Goal: Information Seeking & Learning: Learn about a topic

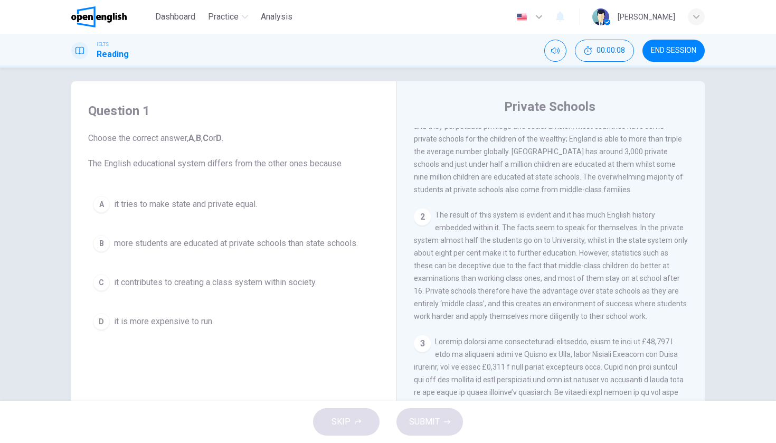
scroll to position [281, 0]
drag, startPoint x: 88, startPoint y: 162, endPoint x: 252, endPoint y: 177, distance: 164.3
click at [253, 177] on div "Question 1 Choose the correct answer, A , B , C or D . The English educational …" at bounding box center [234, 218] width 308 height 253
drag, startPoint x: 224, startPoint y: 166, endPoint x: 182, endPoint y: 152, distance: 44.8
click at [182, 152] on span "Choose the correct answer, A , B , C or D . The English educational system diff…" at bounding box center [233, 151] width 291 height 38
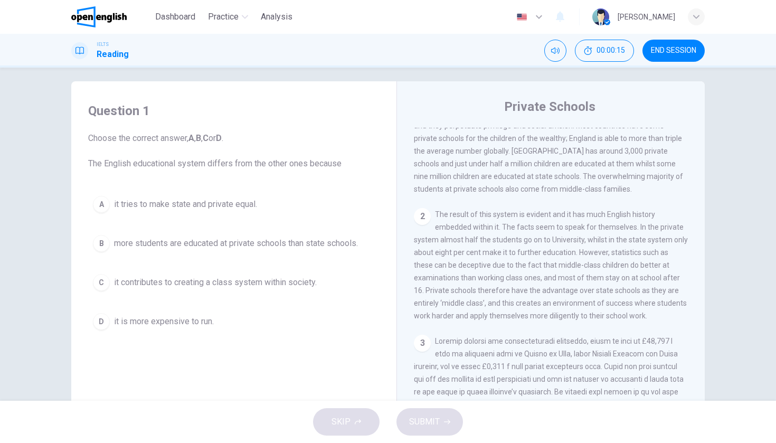
drag, startPoint x: 138, startPoint y: 166, endPoint x: 186, endPoint y: 168, distance: 47.5
click at [187, 168] on span "Choose the correct answer, A , B , C or D . The English educational system diff…" at bounding box center [233, 151] width 291 height 38
drag, startPoint x: 134, startPoint y: 166, endPoint x: 210, endPoint y: 164, distance: 75.5
click at [210, 164] on span "Choose the correct answer, A , B , C or D . The English educational system diff…" at bounding box center [233, 151] width 291 height 38
drag, startPoint x: 220, startPoint y: 164, endPoint x: 199, endPoint y: 205, distance: 45.6
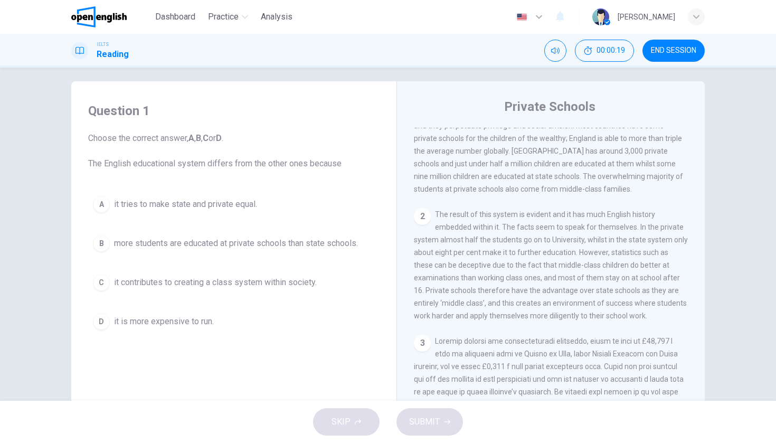
click at [199, 205] on div "Question 1 Choose the correct answer, A , B , C or D . The English educational …" at bounding box center [234, 218] width 308 height 253
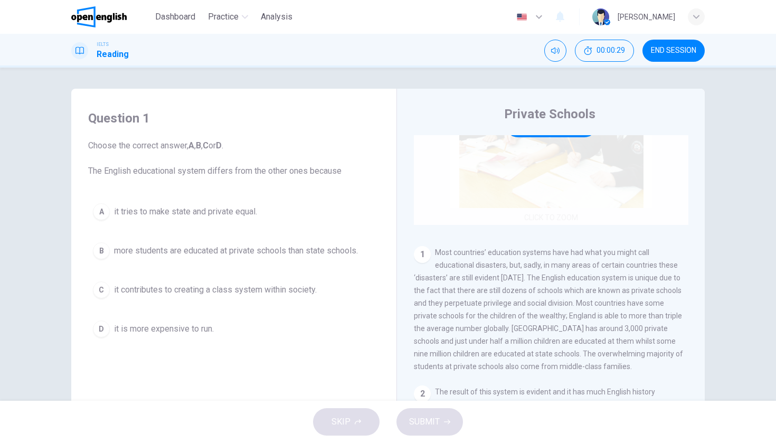
scroll to position [115, 0]
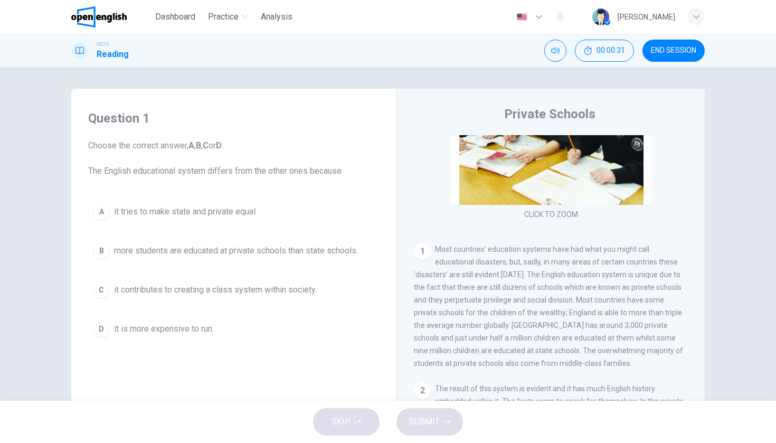
drag, startPoint x: 458, startPoint y: 251, endPoint x: 593, endPoint y: 252, distance: 135.2
click at [594, 252] on span "Most countries’ education systems have had what you might call educational disa…" at bounding box center [548, 306] width 269 height 122
drag, startPoint x: 450, startPoint y: 261, endPoint x: 515, endPoint y: 259, distance: 64.4
click at [515, 260] on span "Most countries’ education systems have had what you might call educational disa…" at bounding box center [548, 306] width 269 height 122
drag, startPoint x: 514, startPoint y: 274, endPoint x: 628, endPoint y: 277, distance: 113.6
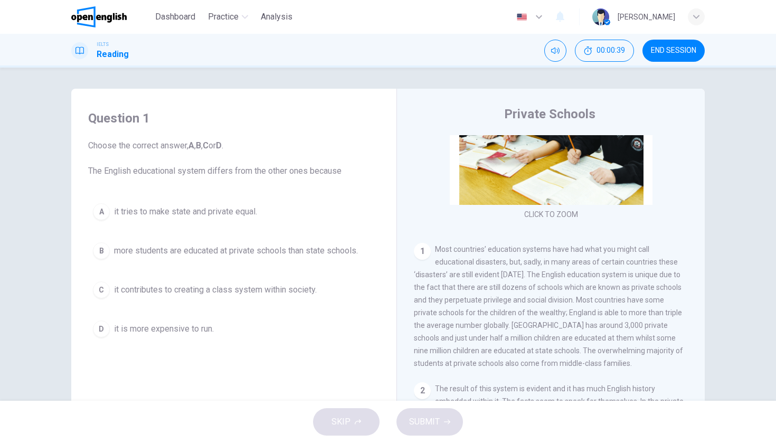
click at [628, 276] on span "Most countries’ education systems have had what you might call educational disa…" at bounding box center [548, 306] width 269 height 122
drag, startPoint x: 422, startPoint y: 289, endPoint x: 508, endPoint y: 298, distance: 86.5
click at [508, 298] on span "Most countries’ education systems have had what you might call educational disa…" at bounding box center [548, 306] width 269 height 122
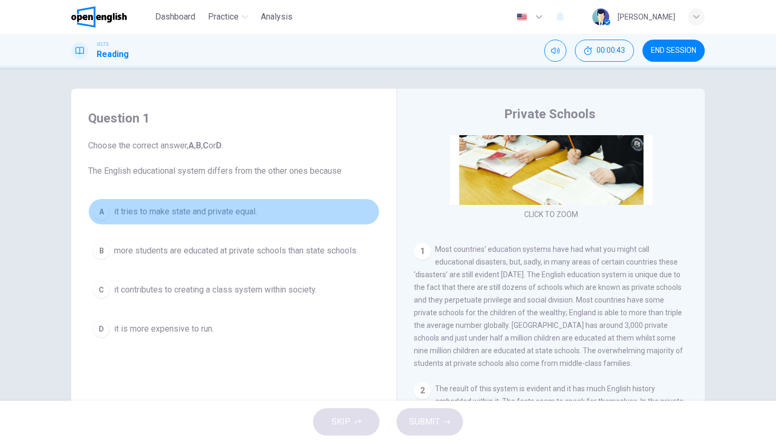
drag, startPoint x: 146, startPoint y: 215, endPoint x: 228, endPoint y: 219, distance: 82.5
click at [228, 220] on button "A it tries to make state and private equal." at bounding box center [233, 212] width 291 height 26
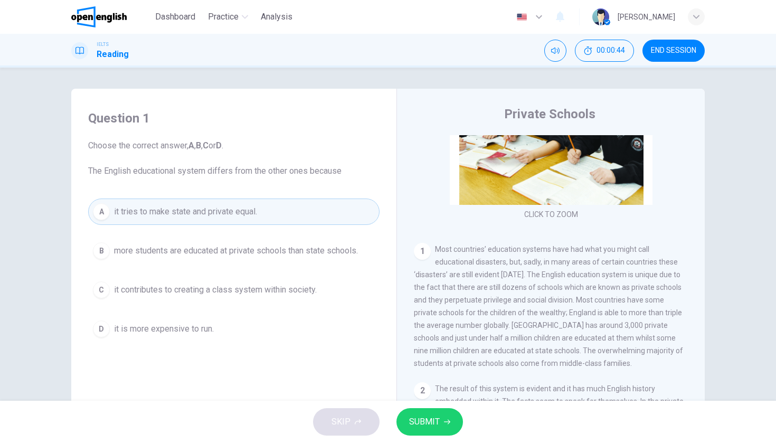
click at [185, 220] on button "A it tries to make state and private equal." at bounding box center [233, 212] width 291 height 26
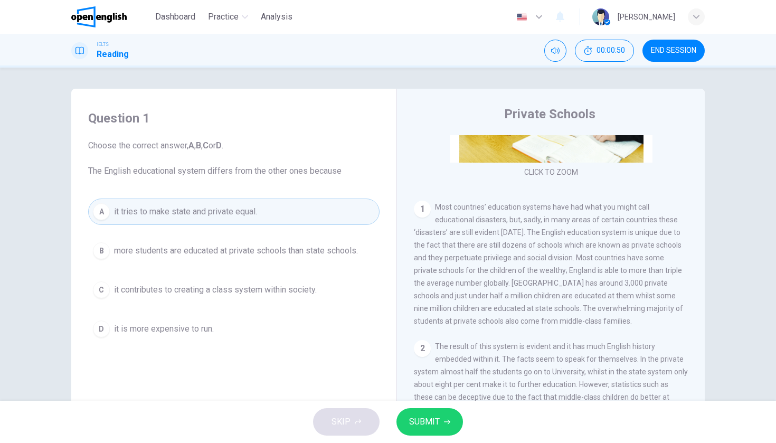
scroll to position [156, 0]
drag, startPoint x: 446, startPoint y: 282, endPoint x: 506, endPoint y: 293, distance: 61.1
click at [508, 294] on span "Most countries’ education systems have had what you might call educational disa…" at bounding box center [548, 264] width 269 height 122
drag, startPoint x: 466, startPoint y: 308, endPoint x: 537, endPoint y: 309, distance: 71.3
click at [537, 309] on span "Most countries’ education systems have had what you might call educational disa…" at bounding box center [548, 264] width 269 height 122
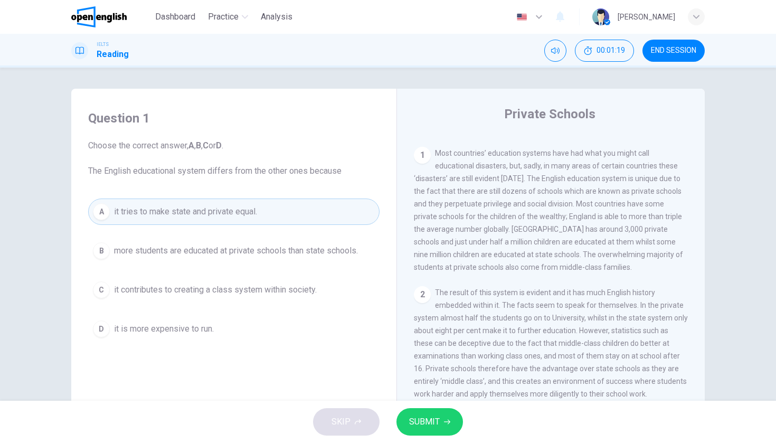
scroll to position [211, 0]
click at [271, 250] on span "more students are educated at private schools than state schools." at bounding box center [236, 250] width 244 height 13
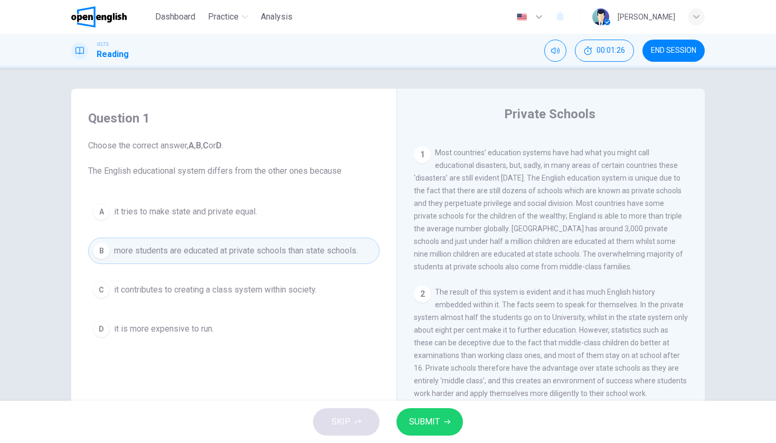
click at [440, 417] on button "SUBMIT" at bounding box center [430, 421] width 67 height 27
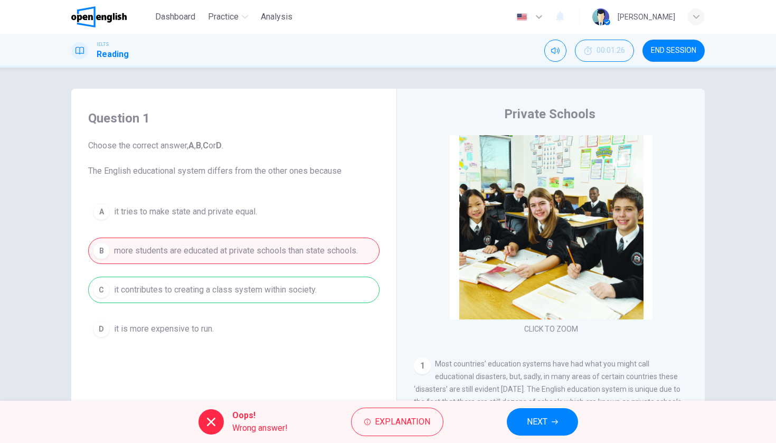
scroll to position [0, 0]
click at [424, 415] on span "Explanation" at bounding box center [402, 421] width 55 height 15
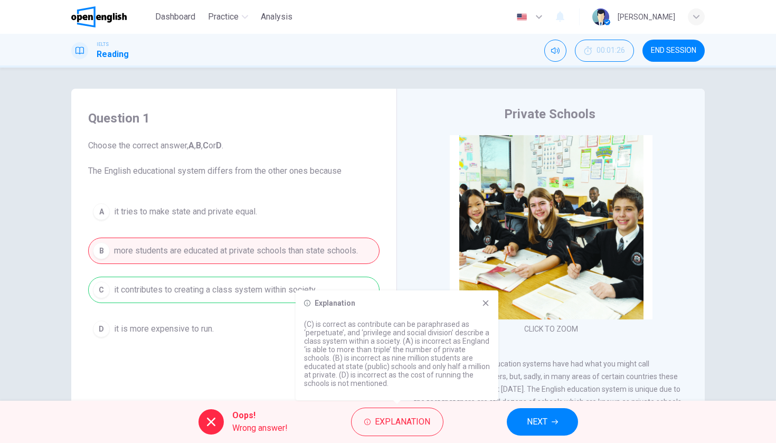
drag, startPoint x: 336, startPoint y: 343, endPoint x: 420, endPoint y: 348, distance: 84.6
click at [423, 349] on p "(C) is correct as contribute can be paraphrased as ‘perpetuate’, and ‘privilege…" at bounding box center [397, 354] width 186 height 68
click at [563, 343] on div "CLICK TO ZOOM Click to Zoom 1 Most countries’ education systems have had what y…" at bounding box center [558, 295] width 288 height 320
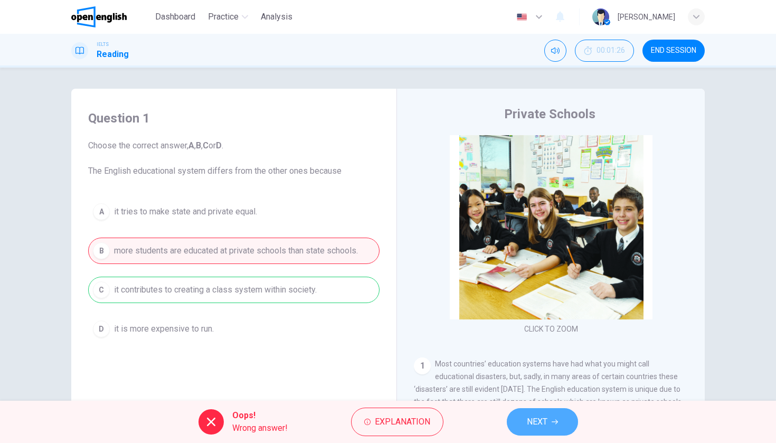
click at [542, 417] on span "NEXT" at bounding box center [537, 421] width 21 height 15
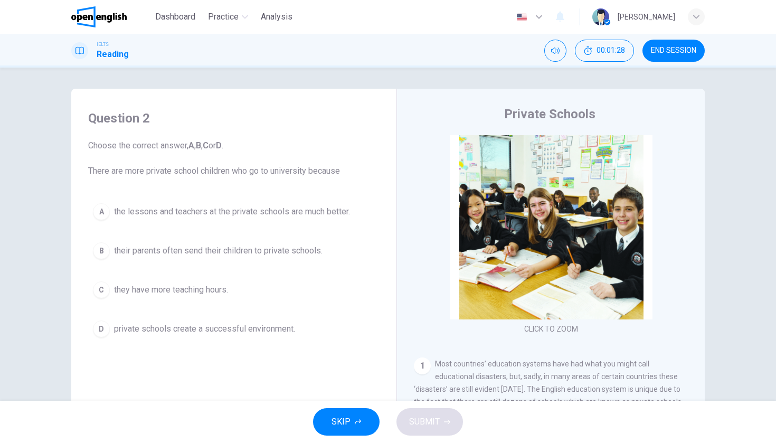
drag, startPoint x: 159, startPoint y: 173, endPoint x: 287, endPoint y: 187, distance: 129.0
click at [287, 187] on div "Question 2 Choose the correct answer, A , B , C or D . There are more private s…" at bounding box center [234, 225] width 308 height 253
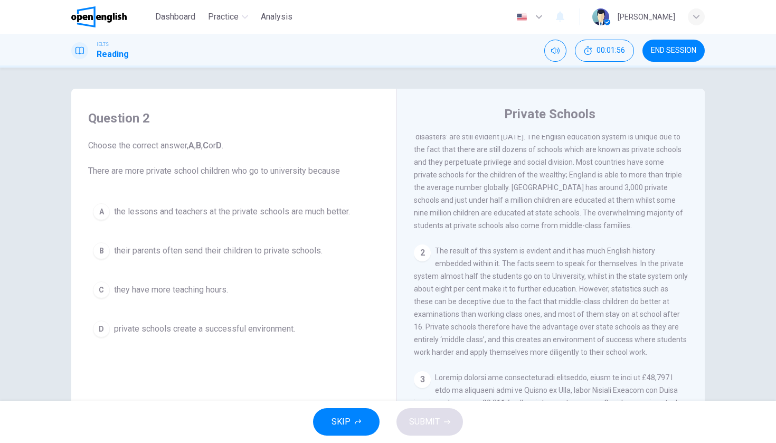
scroll to position [290, 0]
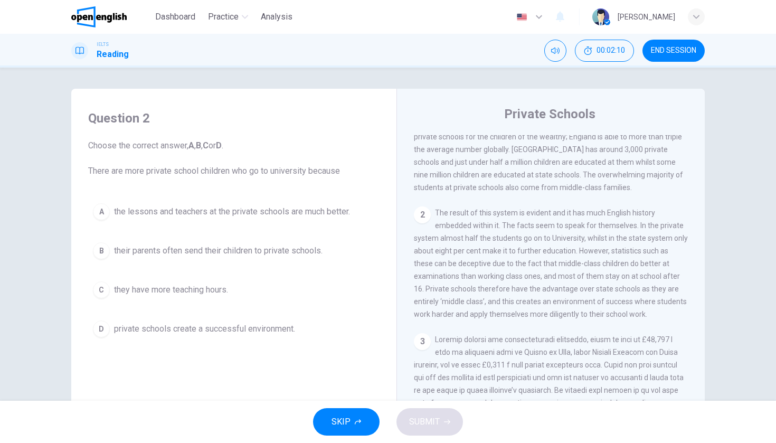
click at [494, 306] on div "2 The result of this system is evident and it has much English history embedded…" at bounding box center [551, 263] width 275 height 114
click at [193, 320] on button "D private schools create a successful environment." at bounding box center [233, 329] width 291 height 26
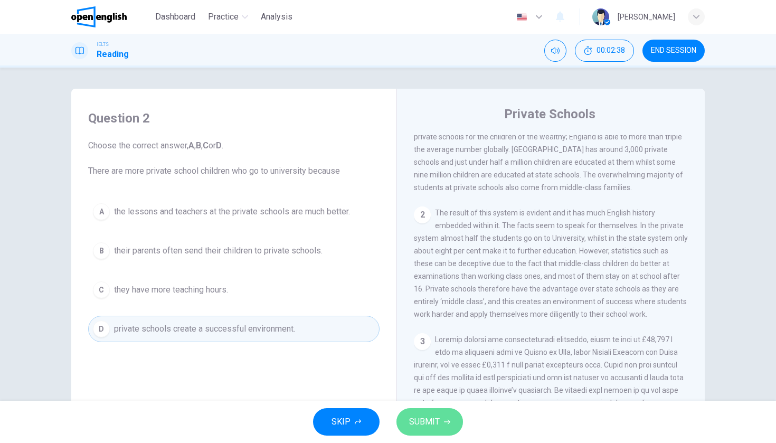
click at [426, 426] on span "SUBMIT" at bounding box center [424, 421] width 31 height 15
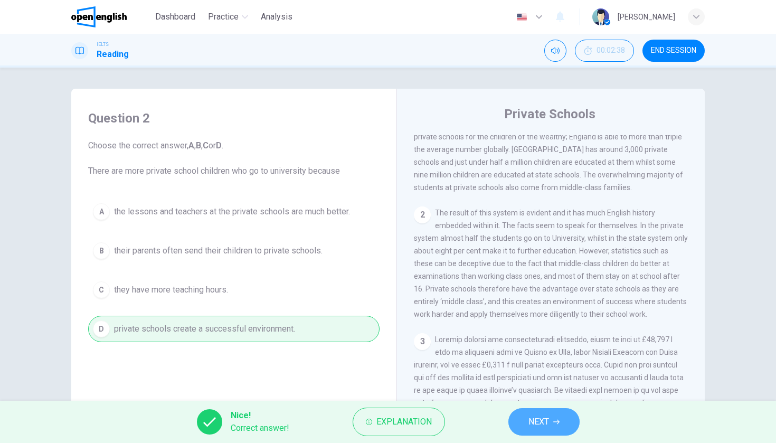
click at [544, 433] on button "NEXT" at bounding box center [543, 421] width 71 height 27
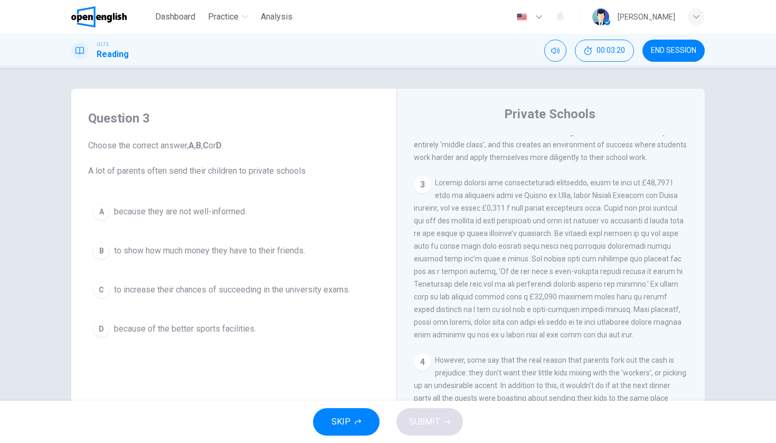
scroll to position [454, 0]
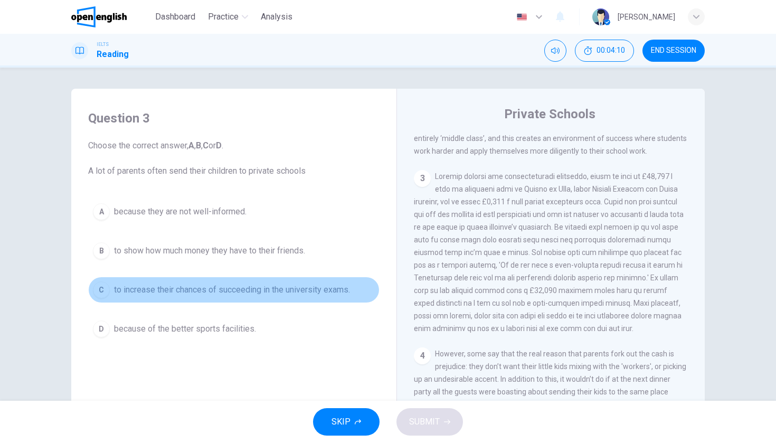
click at [278, 290] on span "to increase their chances of succeeding in the university exams." at bounding box center [232, 290] width 236 height 13
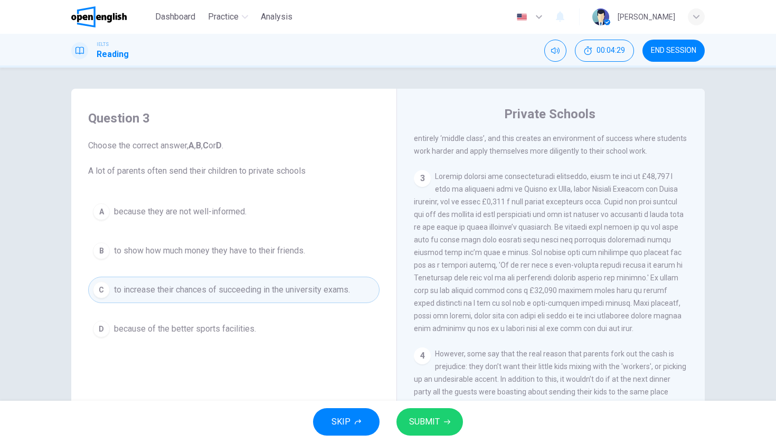
drag, startPoint x: 439, startPoint y: 329, endPoint x: 461, endPoint y: 327, distance: 22.3
click at [462, 328] on span at bounding box center [549, 252] width 270 height 161
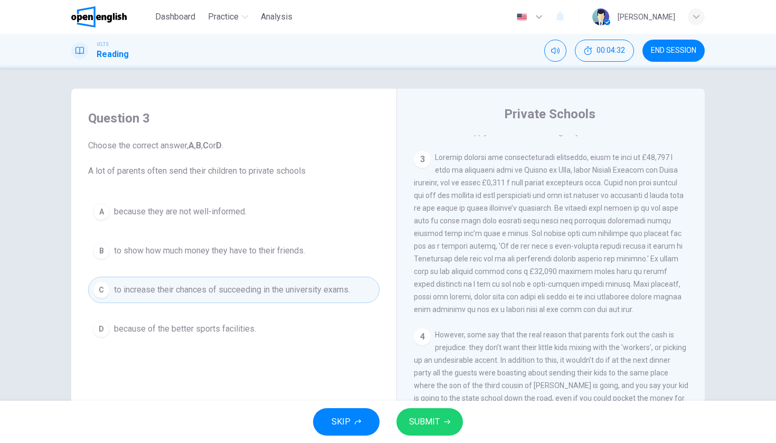
scroll to position [471, 0]
drag, startPoint x: 420, startPoint y: 260, endPoint x: 497, endPoint y: 261, distance: 77.1
click at [497, 261] on span at bounding box center [549, 234] width 270 height 161
click at [412, 417] on span "SUBMIT" at bounding box center [424, 421] width 31 height 15
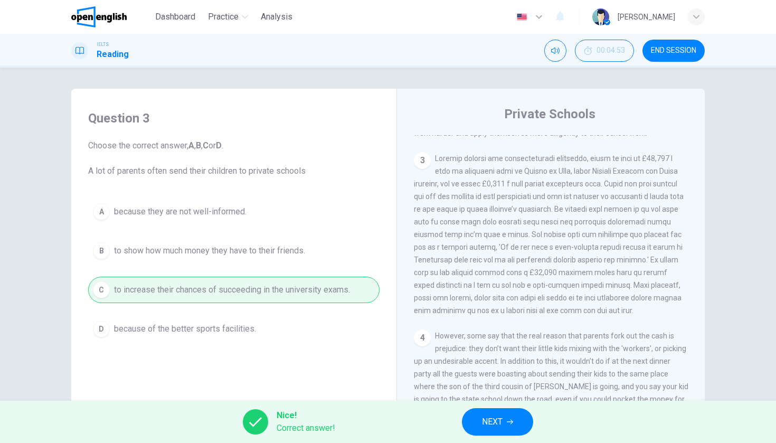
click at [497, 429] on button "NEXT" at bounding box center [497, 421] width 71 height 27
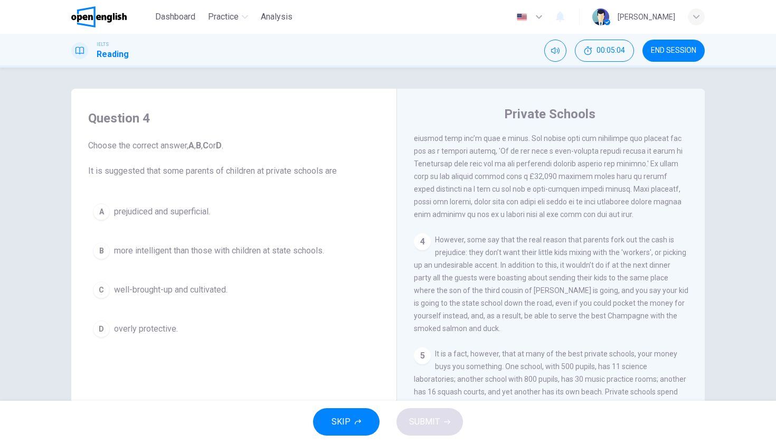
scroll to position [568, 0]
click at [182, 220] on button "A prejudiced and superficial." at bounding box center [233, 212] width 291 height 26
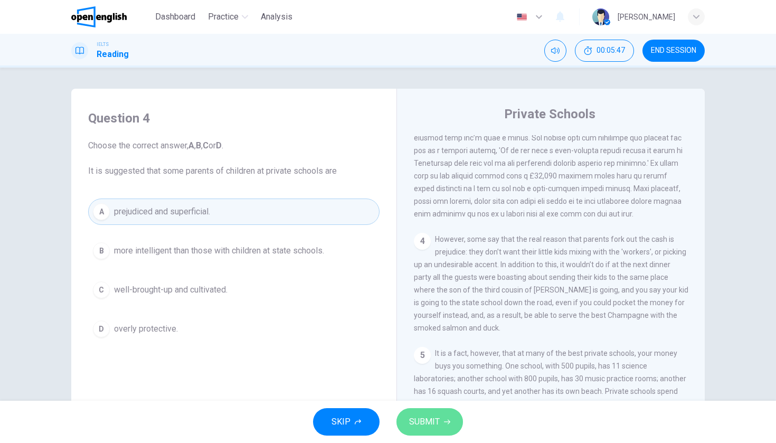
click at [422, 418] on span "SUBMIT" at bounding box center [424, 421] width 31 height 15
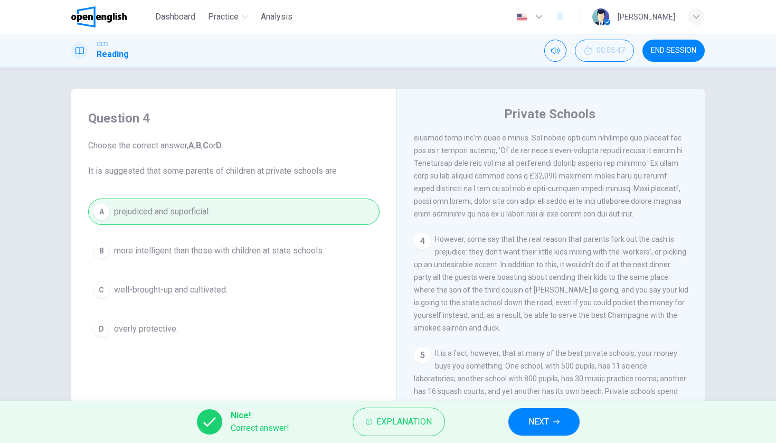
click at [539, 421] on span "NEXT" at bounding box center [539, 421] width 21 height 15
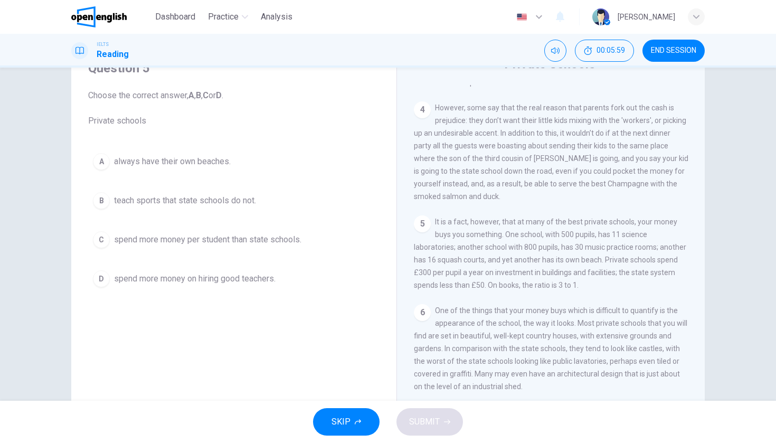
scroll to position [52, 0]
click at [233, 241] on span "spend more money per student than state schools." at bounding box center [207, 237] width 187 height 13
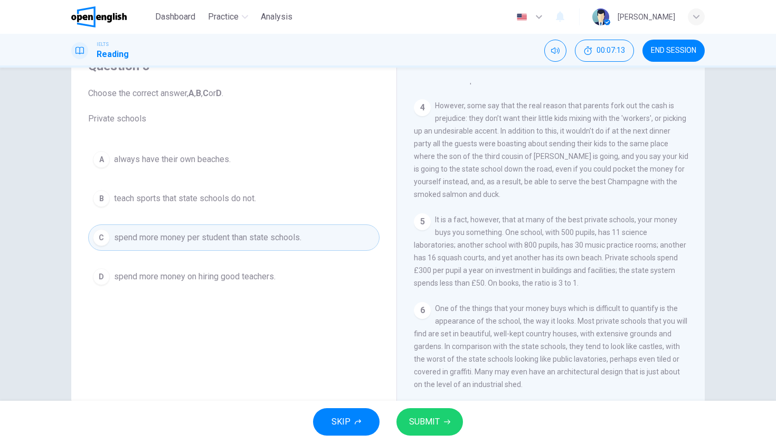
click at [423, 421] on span "SUBMIT" at bounding box center [424, 421] width 31 height 15
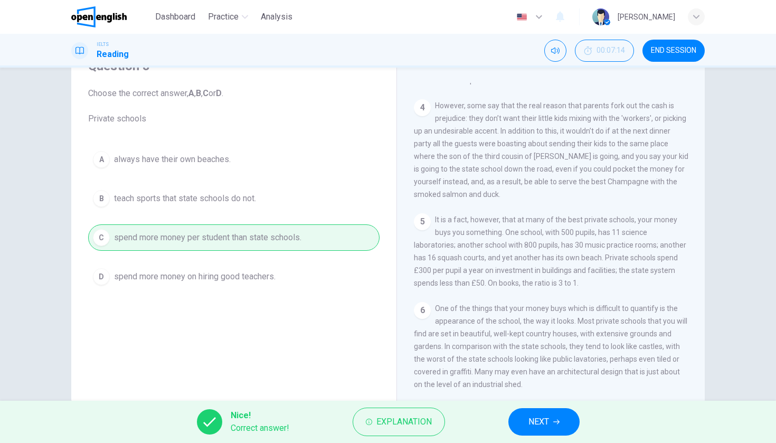
click at [529, 419] on span "NEXT" at bounding box center [539, 421] width 21 height 15
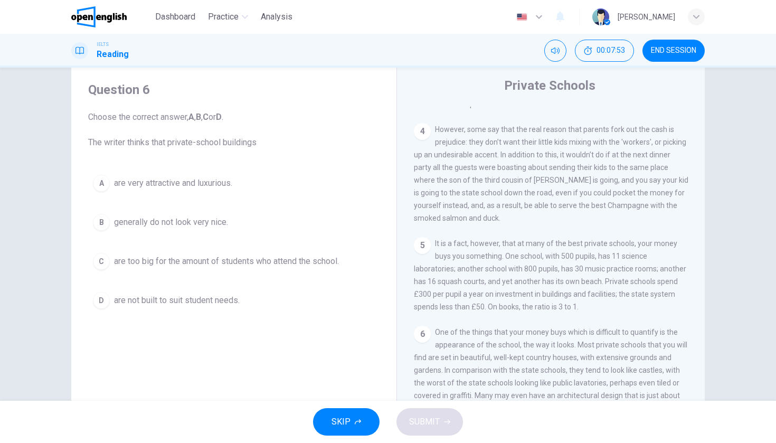
scroll to position [28, 0]
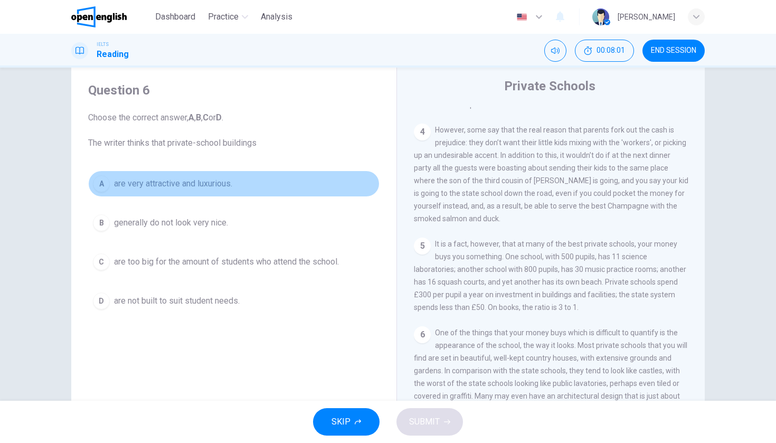
click at [197, 183] on span "are very attractive and luxurious." at bounding box center [173, 183] width 118 height 13
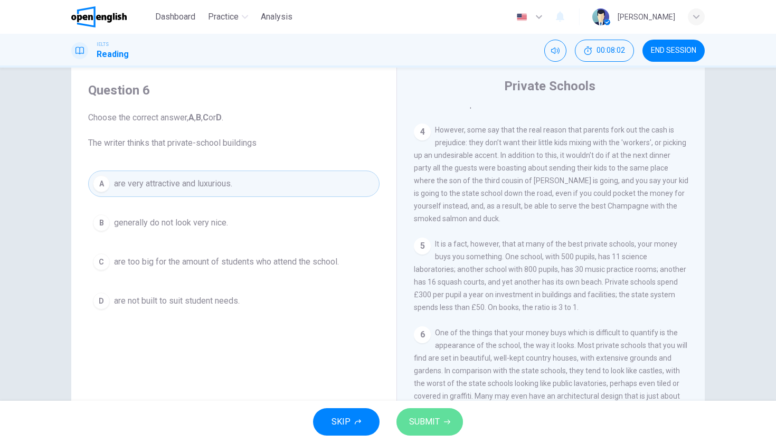
click at [423, 413] on button "SUBMIT" at bounding box center [430, 421] width 67 height 27
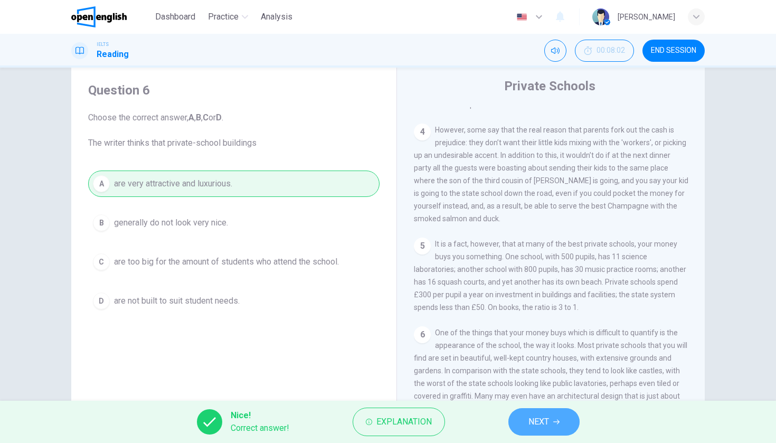
click at [536, 423] on span "NEXT" at bounding box center [539, 421] width 21 height 15
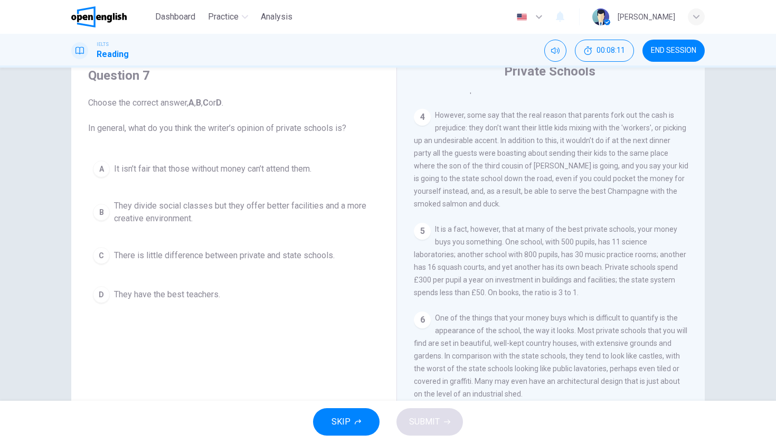
scroll to position [31, 0]
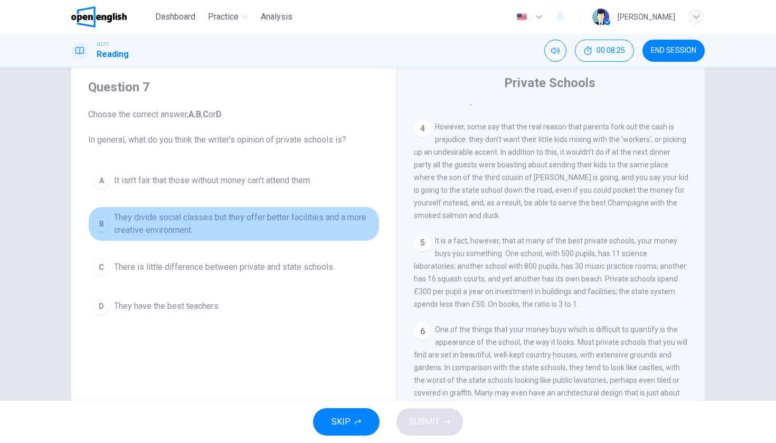
click at [239, 220] on span "They divide social classes but they offer better facilities and a more creative…" at bounding box center [244, 223] width 261 height 25
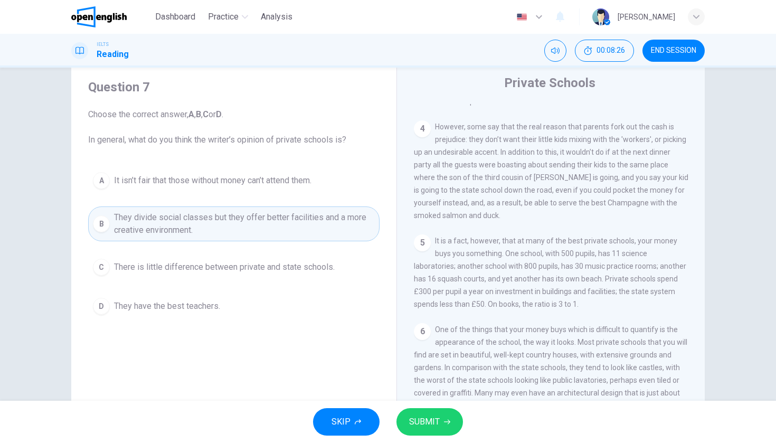
click at [427, 431] on button "SUBMIT" at bounding box center [430, 421] width 67 height 27
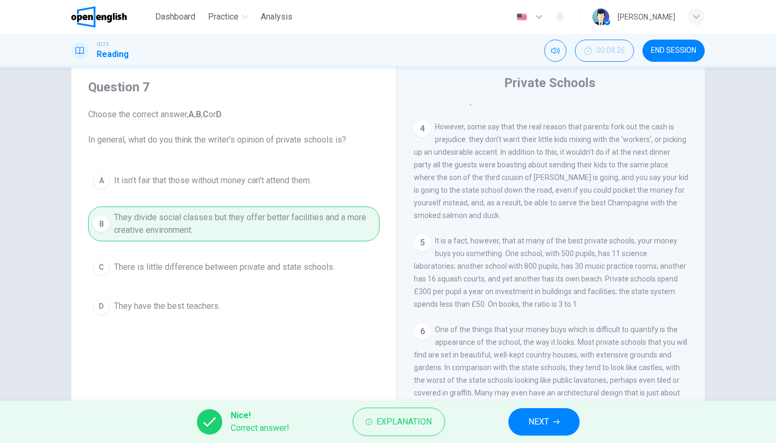
click at [564, 422] on button "NEXT" at bounding box center [543, 421] width 71 height 27
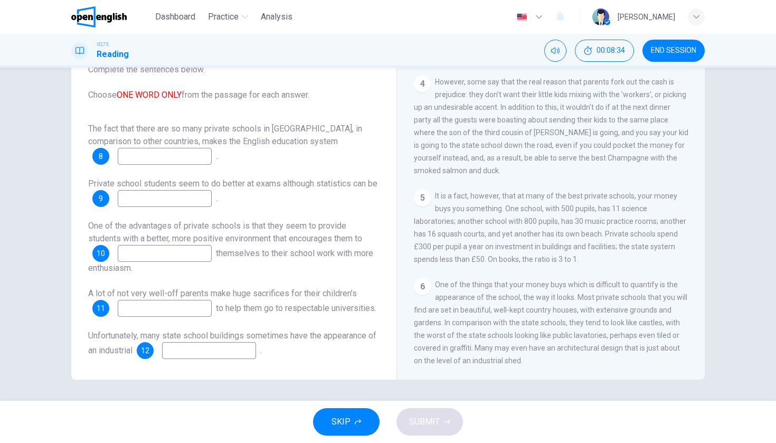
scroll to position [0, 0]
click at [211, 151] on input at bounding box center [165, 156] width 94 height 17
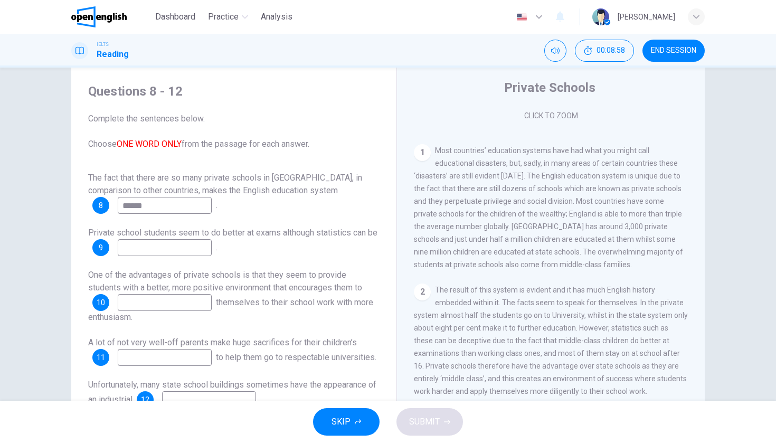
scroll to position [13, 0]
type input "******"
click at [152, 239] on input at bounding box center [165, 247] width 94 height 17
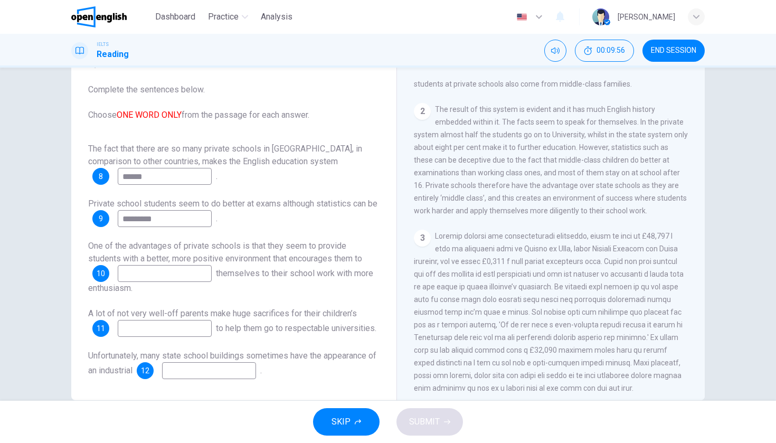
scroll to position [339, 0]
type input "*********"
drag, startPoint x: 488, startPoint y: 197, endPoint x: 618, endPoint y: 206, distance: 130.2
click at [618, 206] on span "The result of this system is evident and it has much English history embedded w…" at bounding box center [551, 160] width 274 height 110
drag, startPoint x: 214, startPoint y: 248, endPoint x: 305, endPoint y: 250, distance: 91.4
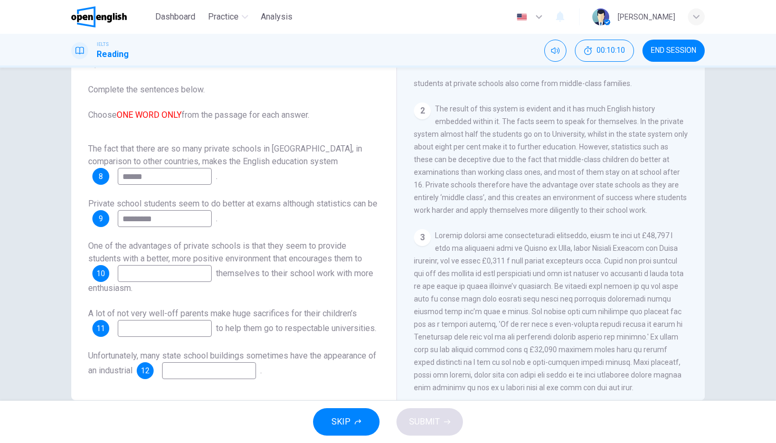
click at [305, 250] on span "One of the advantages of private schools is that they seem to provide students …" at bounding box center [225, 252] width 274 height 23
drag, startPoint x: 498, startPoint y: 198, endPoint x: 580, endPoint y: 200, distance: 82.4
click at [580, 201] on span "The result of this system is evident and it has much English history embedded w…" at bounding box center [551, 160] width 274 height 110
drag, startPoint x: 505, startPoint y: 200, endPoint x: 588, endPoint y: 200, distance: 82.9
click at [588, 200] on span "The result of this system is evident and it has much English history embedded w…" at bounding box center [551, 160] width 274 height 110
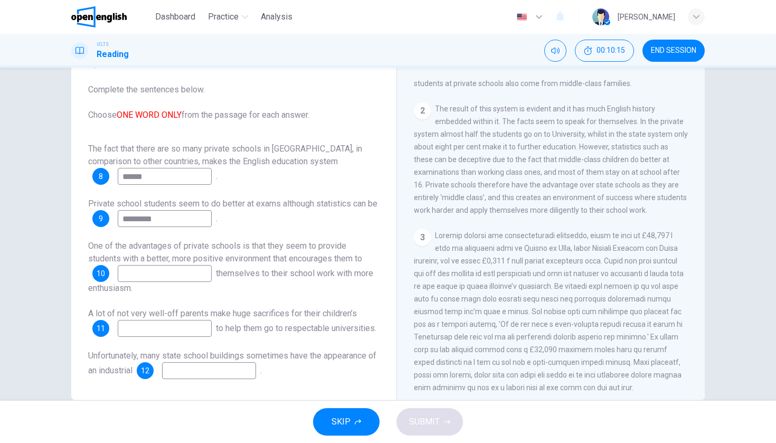
click at [624, 202] on div "2 The result of this system is evident and it has much English history embedded…" at bounding box center [551, 159] width 275 height 114
click at [187, 265] on input at bounding box center [165, 273] width 94 height 17
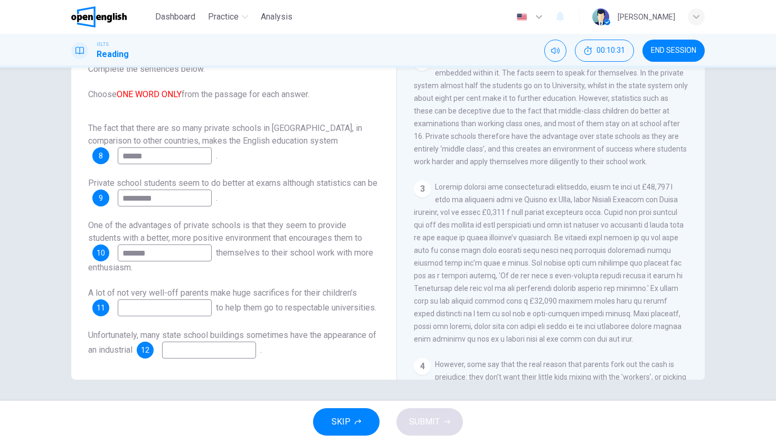
scroll to position [375, 0]
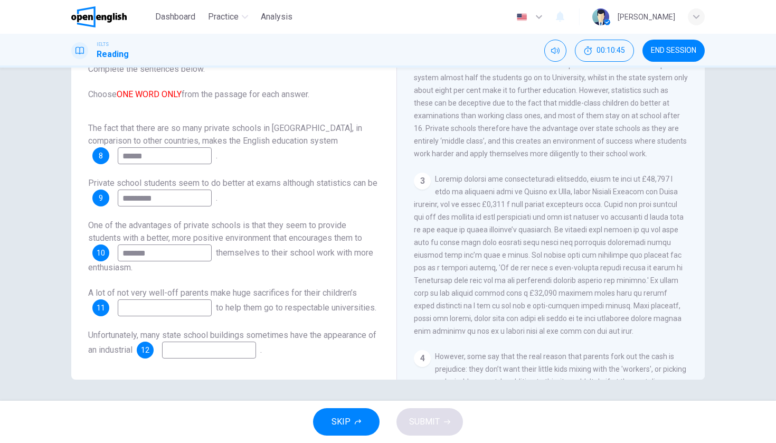
type input "*******"
click at [179, 299] on input at bounding box center [165, 307] width 94 height 17
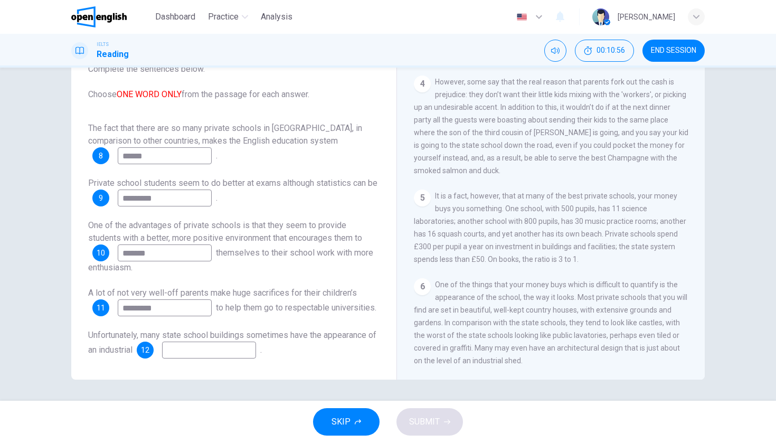
scroll to position [0, 0]
type input "*********"
click at [215, 347] on input at bounding box center [209, 350] width 94 height 17
type input "****"
click at [419, 410] on button "SUBMIT" at bounding box center [430, 421] width 67 height 27
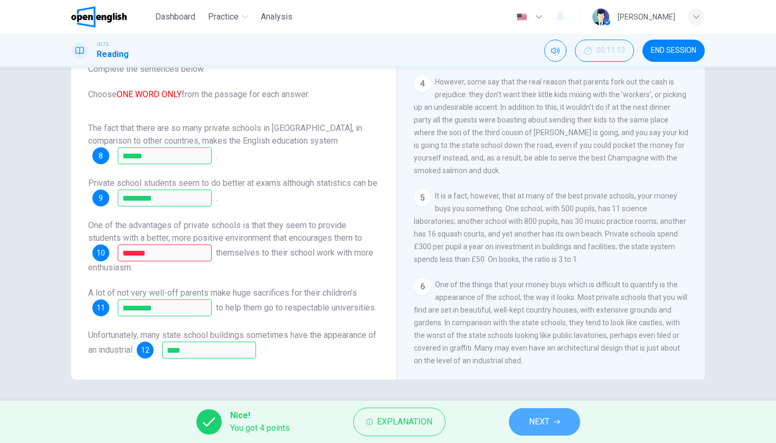
click at [550, 414] on button "NEXT" at bounding box center [544, 421] width 71 height 27
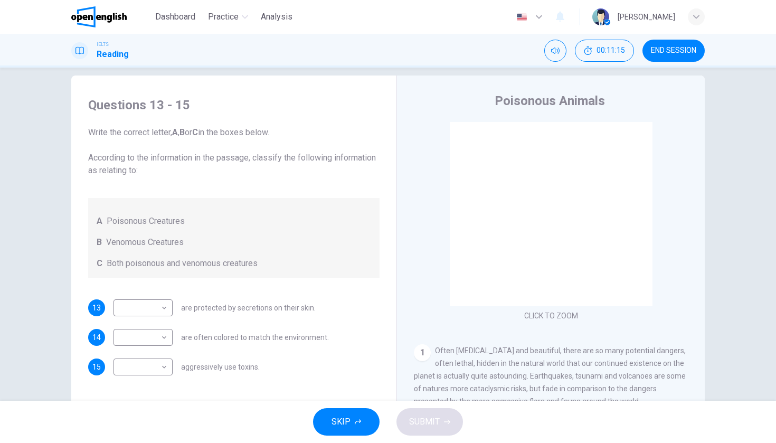
scroll to position [14, 0]
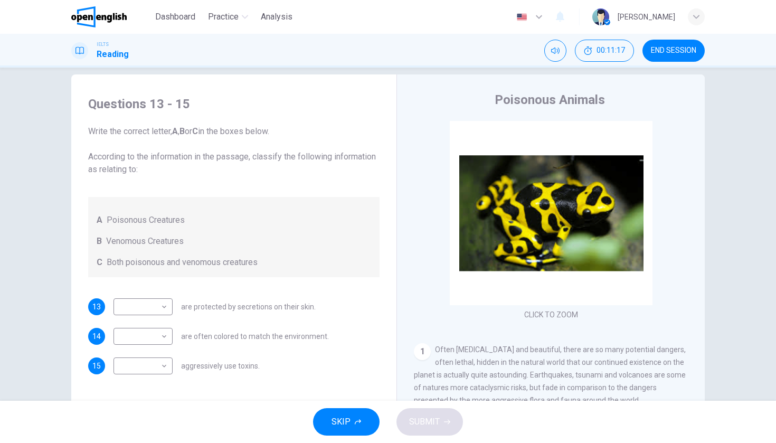
drag, startPoint x: 110, startPoint y: 154, endPoint x: 264, endPoint y: 163, distance: 154.4
click at [265, 163] on span "Write the correct letter, A , B or C in the boxes below. According to the infor…" at bounding box center [233, 150] width 291 height 51
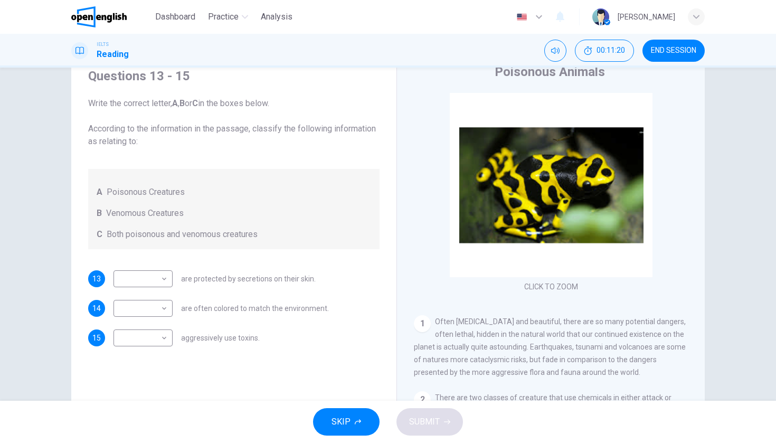
scroll to position [43, 0]
drag, startPoint x: 135, startPoint y: 214, endPoint x: 177, endPoint y: 212, distance: 41.8
click at [177, 212] on span "Venomous Creatures" at bounding box center [145, 212] width 78 height 13
click at [196, 281] on span "are protected by secretions on their skin." at bounding box center [248, 278] width 135 height 7
click at [168, 281] on body "This site uses cookies, as explained in our Privacy Policy . If you agree to th…" at bounding box center [388, 221] width 776 height 443
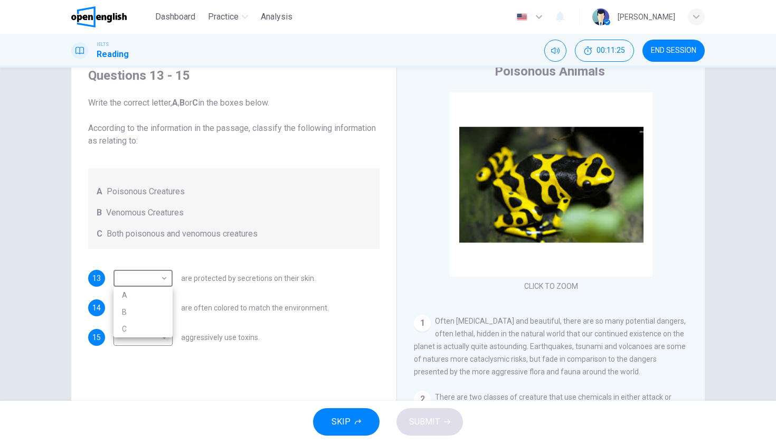
click at [221, 287] on div at bounding box center [388, 221] width 776 height 443
drag, startPoint x: 202, startPoint y: 280, endPoint x: 277, endPoint y: 285, distance: 74.6
click at [277, 285] on div "​ ​ are protected by secretions on their skin." at bounding box center [215, 278] width 202 height 17
click at [193, 307] on span "are often colored to match the environment." at bounding box center [255, 307] width 148 height 7
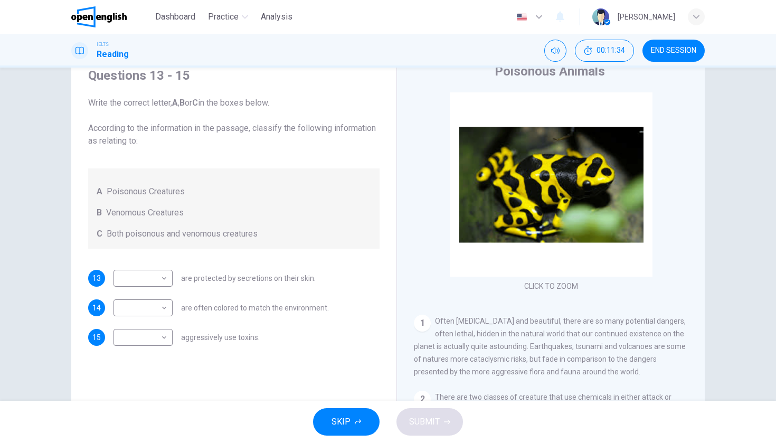
drag, startPoint x: 190, startPoint y: 335, endPoint x: 251, endPoint y: 334, distance: 61.3
click at [252, 334] on span "aggressively use toxins." at bounding box center [220, 337] width 79 height 7
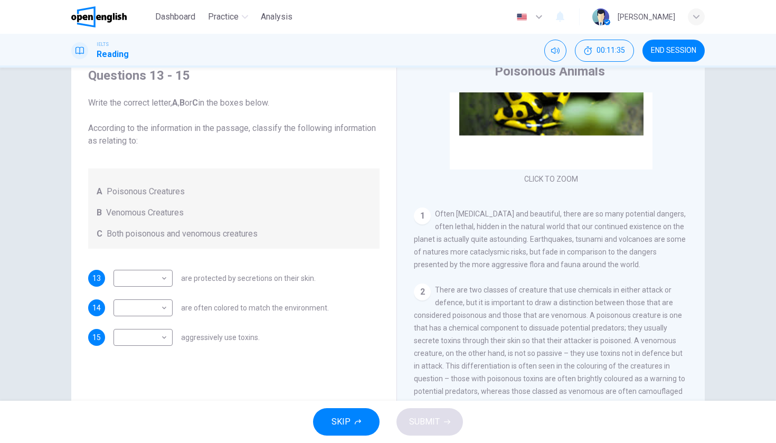
scroll to position [109, 0]
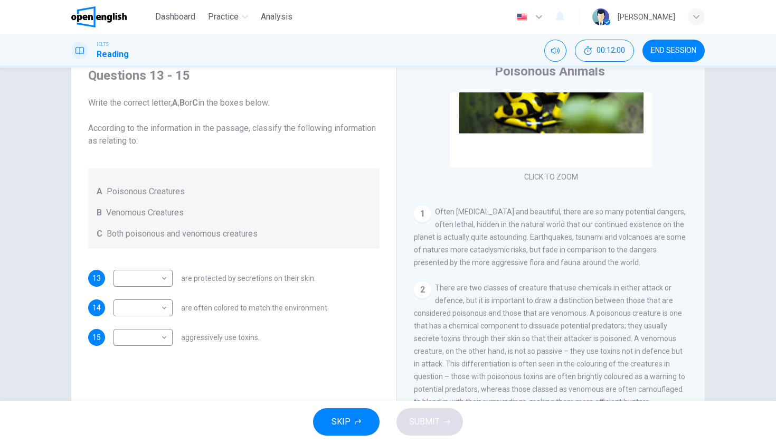
drag, startPoint x: 483, startPoint y: 261, endPoint x: 559, endPoint y: 261, distance: 76.0
click at [559, 261] on span "Often [MEDICAL_DATA] and beautiful, there are so many potential dangers, often …" at bounding box center [550, 237] width 272 height 59
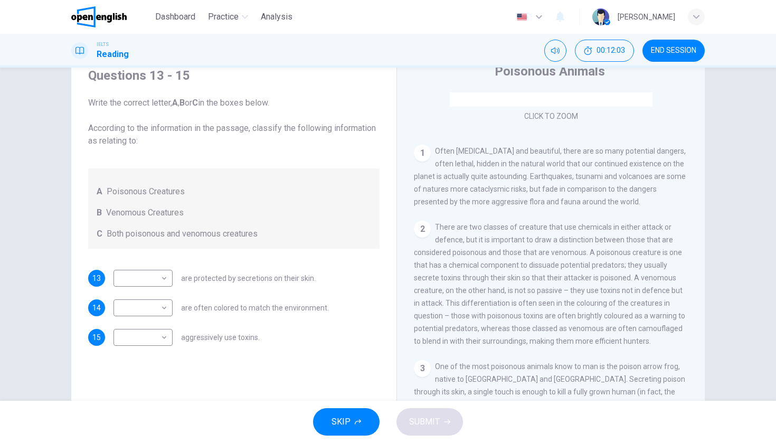
scroll to position [171, 0]
drag, startPoint x: 513, startPoint y: 253, endPoint x: 566, endPoint y: 253, distance: 53.3
click at [536, 253] on span "There are two classes of creature that use chemicals in either attack or defenc…" at bounding box center [549, 283] width 271 height 122
drag, startPoint x: 442, startPoint y: 274, endPoint x: 507, endPoint y: 270, distance: 64.5
click at [506, 270] on div "2 There are two classes of creature that use chemicals in either attack or defe…" at bounding box center [551, 283] width 275 height 127
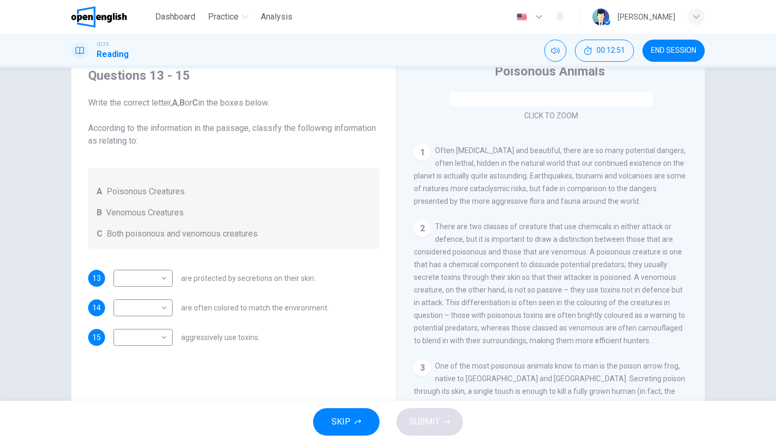
drag, startPoint x: 458, startPoint y: 341, endPoint x: 581, endPoint y: 337, distance: 123.1
click at [581, 337] on span "There are two classes of creature that use chemicals in either attack or defenc…" at bounding box center [549, 283] width 271 height 122
click at [151, 305] on body "This site uses cookies, as explained in our Privacy Policy . If you agree to th…" at bounding box center [388, 221] width 776 height 443
click at [147, 324] on li "A" at bounding box center [143, 324] width 59 height 17
type input "*"
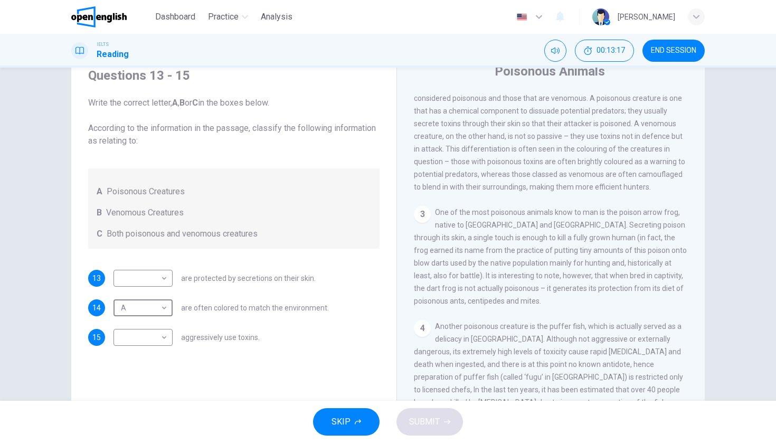
scroll to position [331, 0]
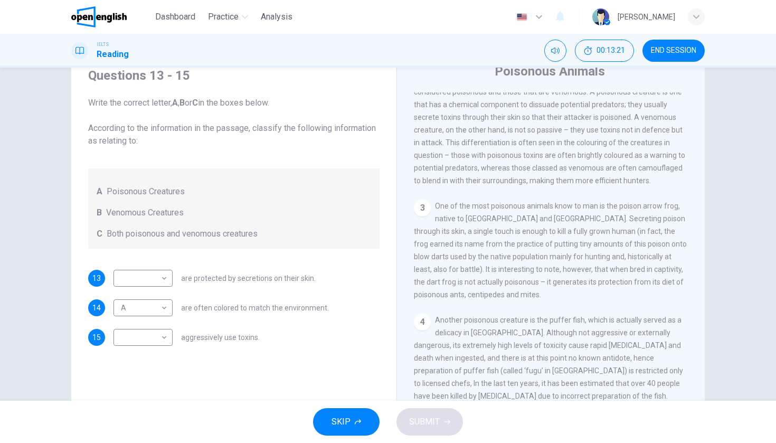
drag, startPoint x: 446, startPoint y: 257, endPoint x: 558, endPoint y: 261, distance: 112.0
click at [558, 262] on div "3 One of the most poisonous animals know to man is the poison arrow frog, nativ…" at bounding box center [551, 250] width 275 height 101
drag, startPoint x: 467, startPoint y: 284, endPoint x: 564, endPoint y: 284, distance: 97.2
click at [564, 285] on span "One of the most poisonous animals know to man is the poison arrow frog, native …" at bounding box center [550, 250] width 273 height 97
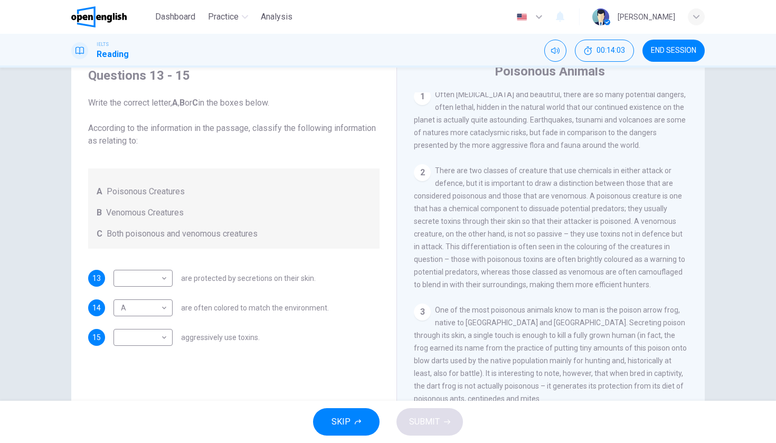
scroll to position [236, 0]
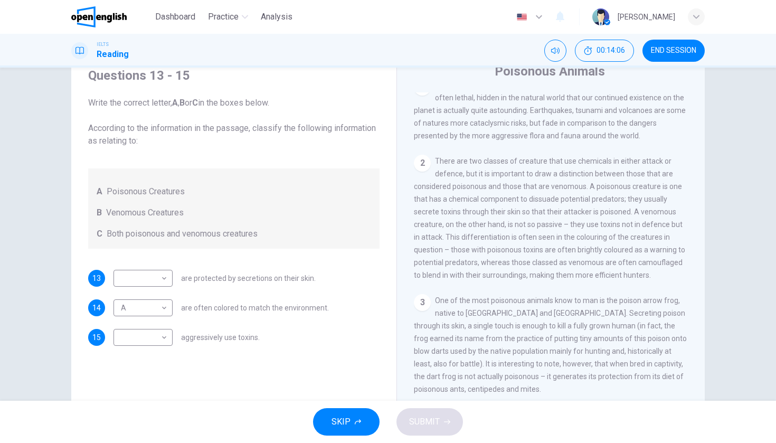
drag, startPoint x: 594, startPoint y: 190, endPoint x: 515, endPoint y: 207, distance: 80.6
click at [515, 208] on span "There are two classes of creature that use chemicals in either attack or defenc…" at bounding box center [549, 218] width 271 height 122
drag, startPoint x: 477, startPoint y: 196, endPoint x: 594, endPoint y: 211, distance: 118.1
click at [594, 211] on span "There are two classes of creature that use chemicals in either attack or defenc…" at bounding box center [549, 218] width 271 height 122
click at [163, 307] on body "This site uses cookies, as explained in our Privacy Policy . If you agree to th…" at bounding box center [388, 221] width 776 height 443
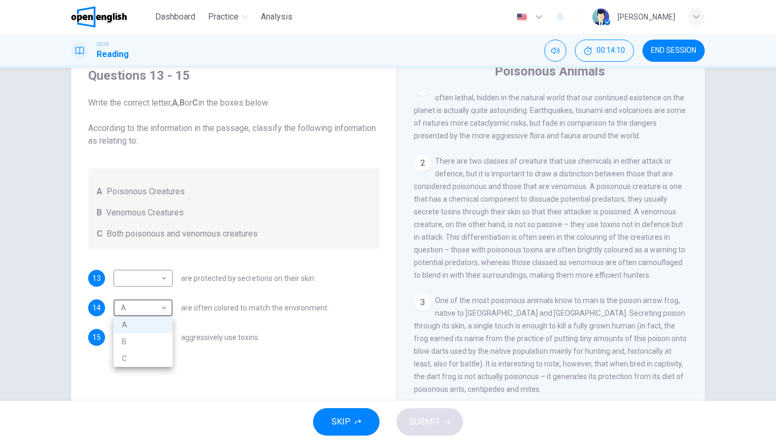
click at [211, 320] on div at bounding box center [388, 221] width 776 height 443
click at [168, 333] on body "This site uses cookies, as explained in our Privacy Policy . If you agree to th…" at bounding box center [388, 221] width 776 height 443
click at [146, 350] on li "A" at bounding box center [143, 354] width 59 height 17
type input "*"
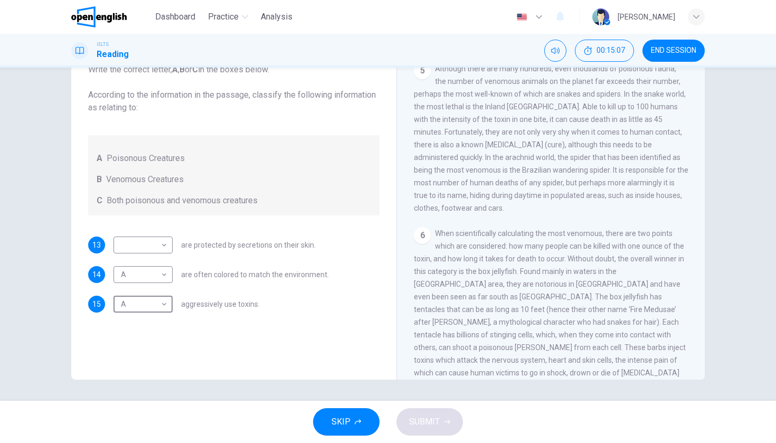
scroll to position [649, 0]
click at [163, 277] on body "This site uses cookies, as explained in our Privacy Policy . If you agree to th…" at bounding box center [388, 221] width 776 height 443
click at [143, 321] on li "C" at bounding box center [143, 325] width 59 height 17
type input "*"
click at [163, 248] on body "This site uses cookies, as explained in our Privacy Policy . If you agree to th…" at bounding box center [388, 221] width 776 height 443
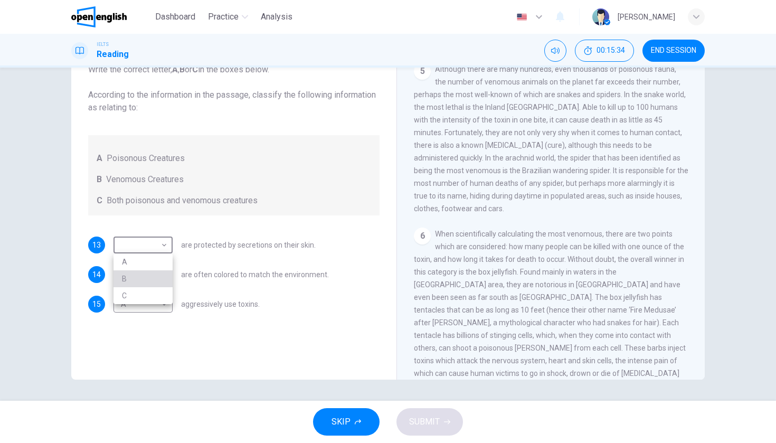
click at [137, 278] on li "B" at bounding box center [143, 278] width 59 height 17
type input "*"
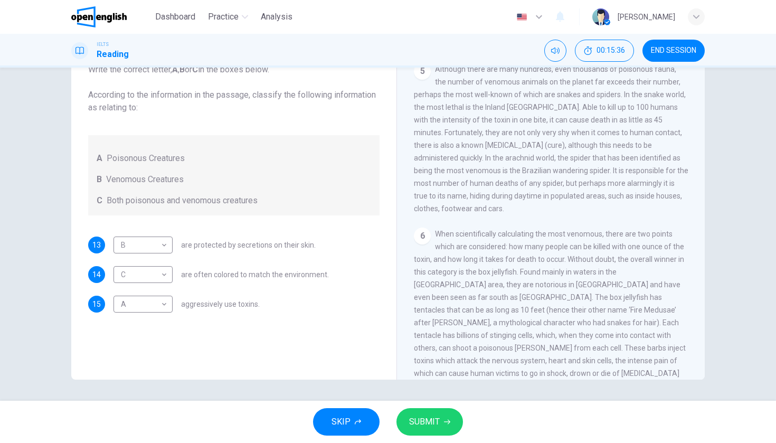
click at [431, 418] on span "SUBMIT" at bounding box center [424, 421] width 31 height 15
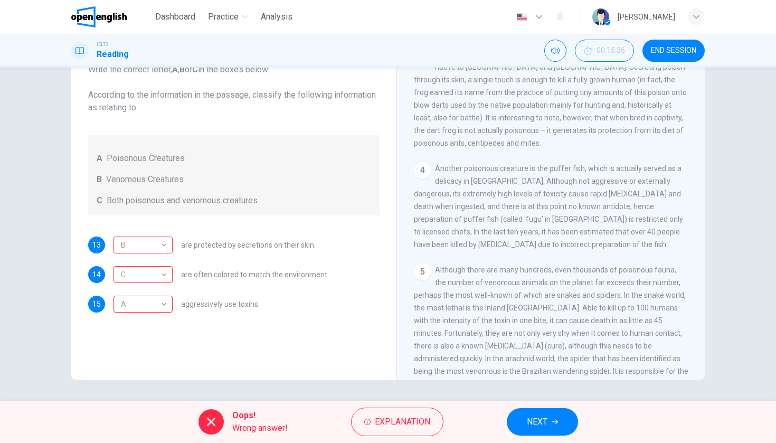
scroll to position [448, 0]
click at [161, 244] on div "B" at bounding box center [141, 245] width 55 height 30
click at [165, 244] on div "B" at bounding box center [141, 245] width 55 height 30
click at [166, 275] on div "C" at bounding box center [141, 275] width 55 height 30
click at [551, 423] on button "NEXT" at bounding box center [542, 421] width 71 height 27
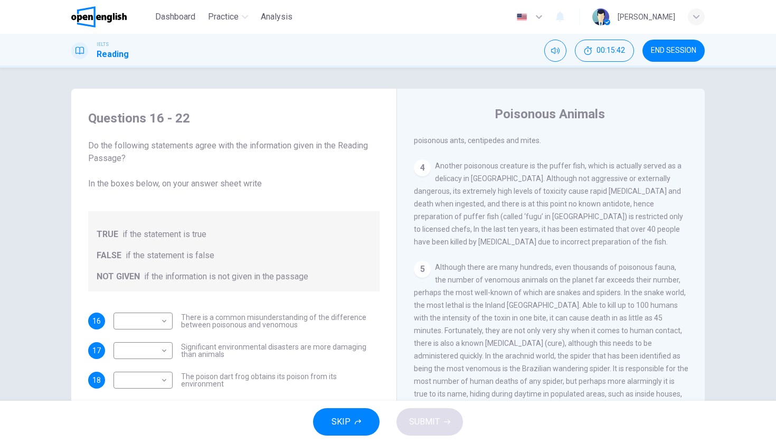
scroll to position [529, 0]
click at [329, 424] on button "SKIP" at bounding box center [346, 421] width 67 height 27
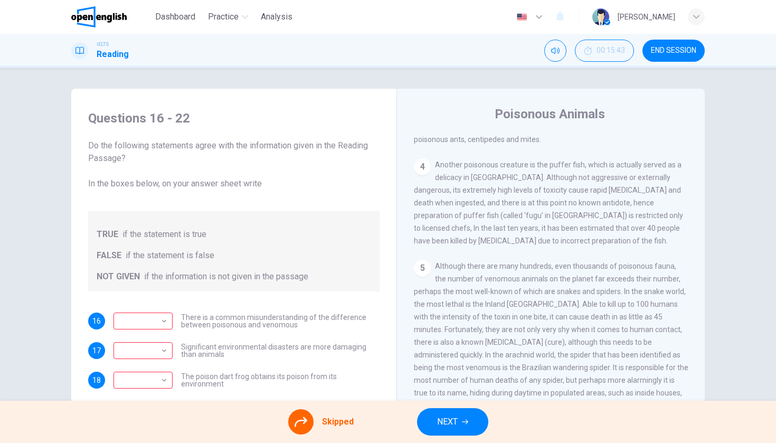
click at [459, 422] on button "NEXT" at bounding box center [452, 421] width 71 height 27
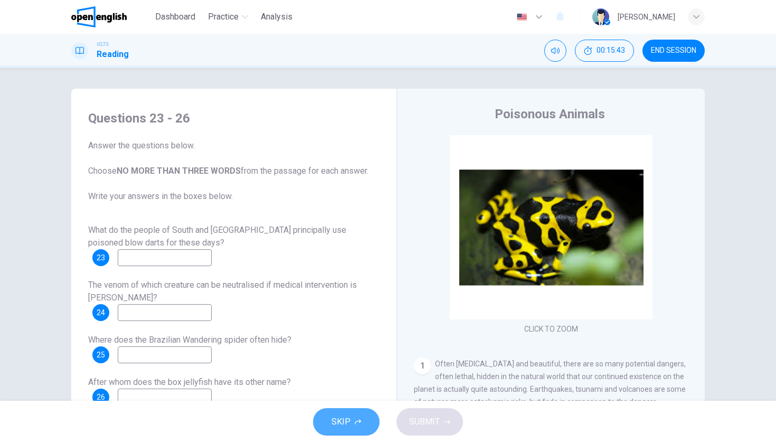
click at [360, 422] on icon "button" at bounding box center [358, 421] width 6 height 5
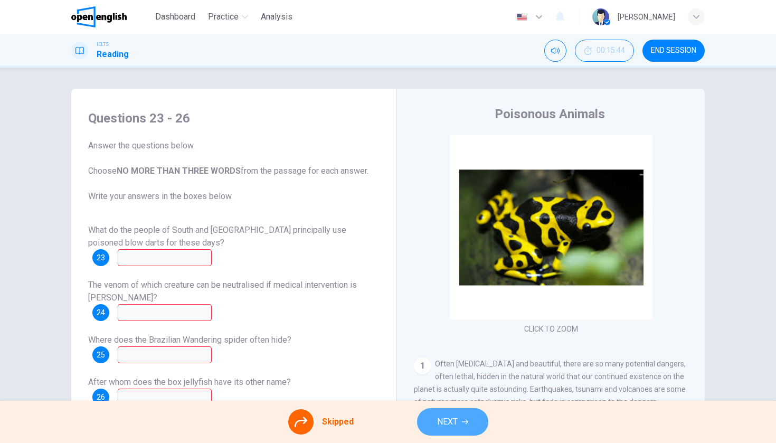
click at [460, 418] on button "NEXT" at bounding box center [452, 421] width 71 height 27
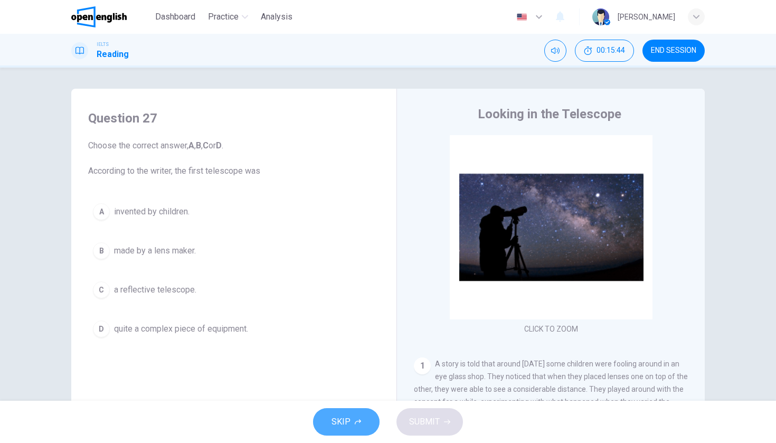
click at [341, 421] on span "SKIP" at bounding box center [341, 421] width 19 height 15
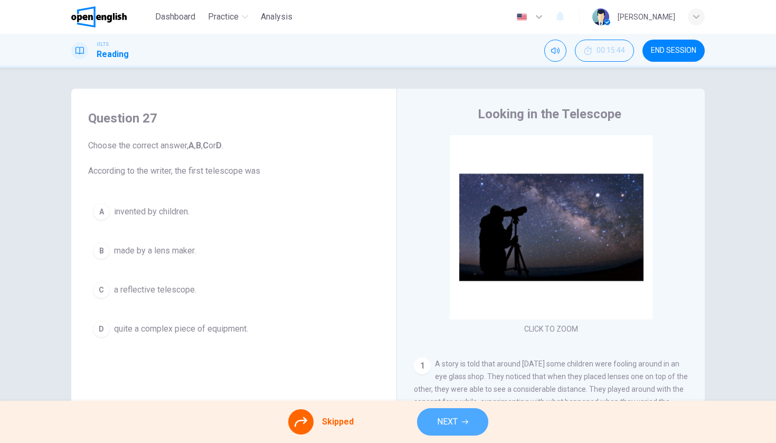
click at [430, 419] on button "NEXT" at bounding box center [452, 421] width 71 height 27
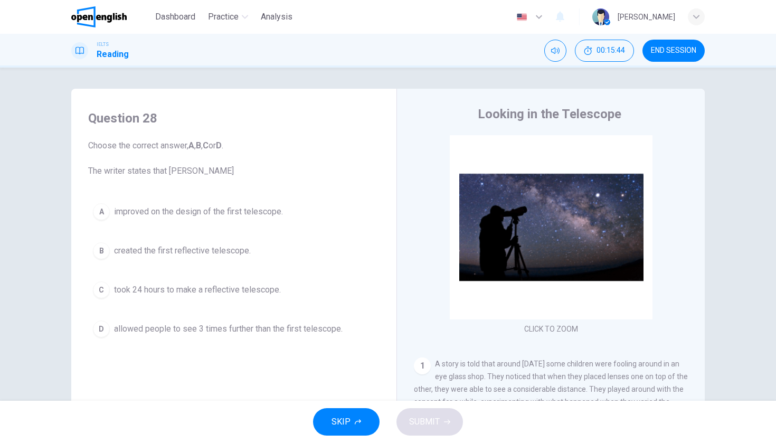
click at [365, 418] on button "SKIP" at bounding box center [346, 421] width 67 height 27
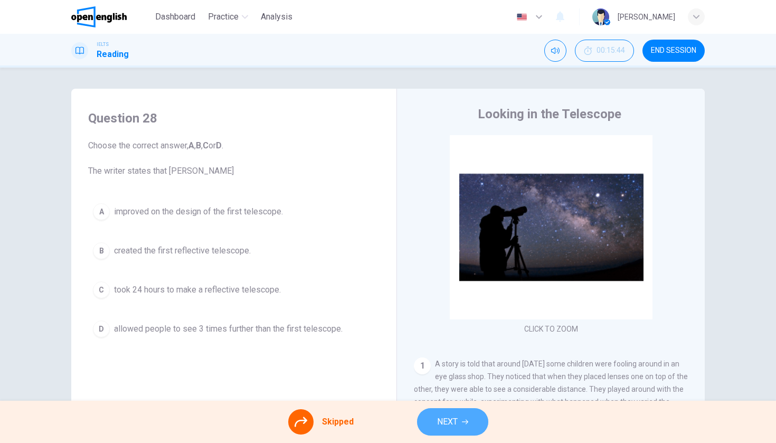
click at [448, 416] on span "NEXT" at bounding box center [447, 421] width 21 height 15
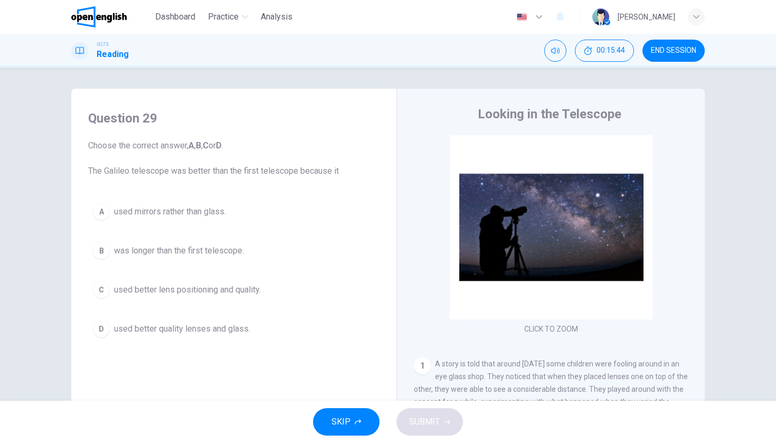
click at [365, 419] on button "SKIP" at bounding box center [346, 421] width 67 height 27
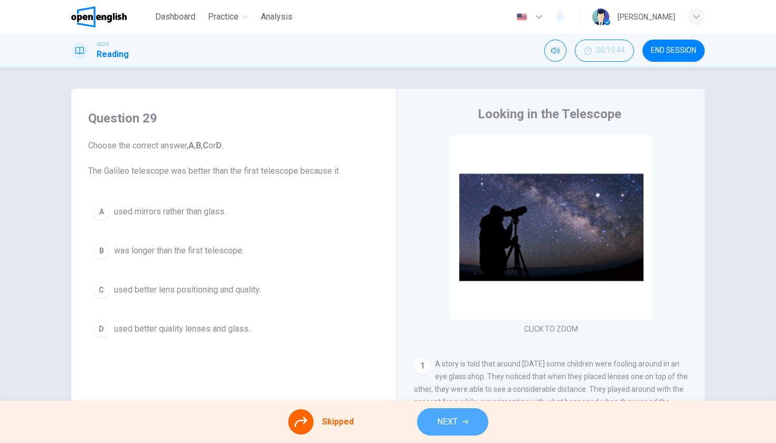
click at [429, 416] on button "NEXT" at bounding box center [452, 421] width 71 height 27
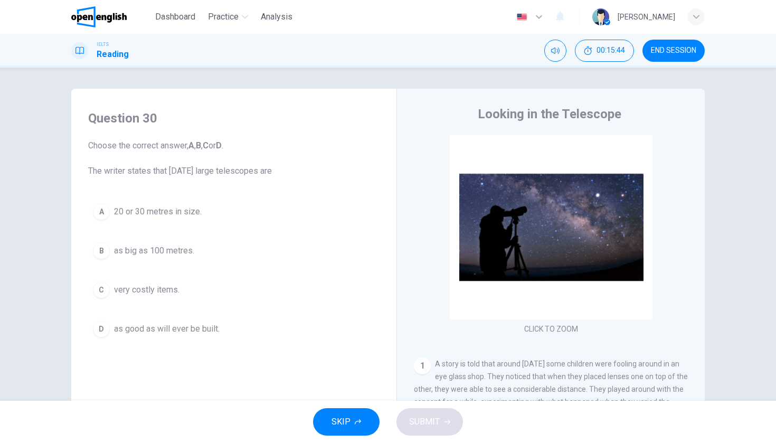
click at [355, 417] on button "SKIP" at bounding box center [346, 421] width 67 height 27
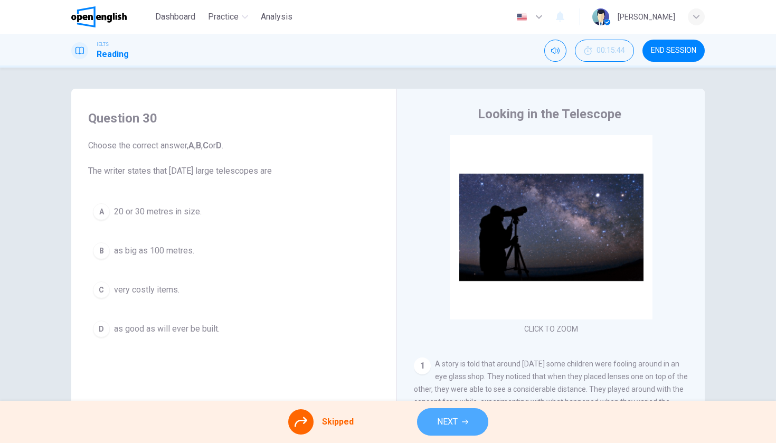
click at [431, 417] on button "NEXT" at bounding box center [452, 421] width 71 height 27
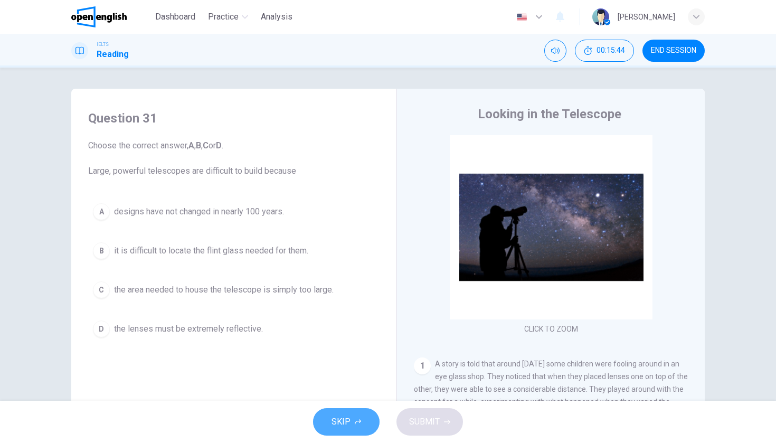
click at [364, 420] on button "SKIP" at bounding box center [346, 421] width 67 height 27
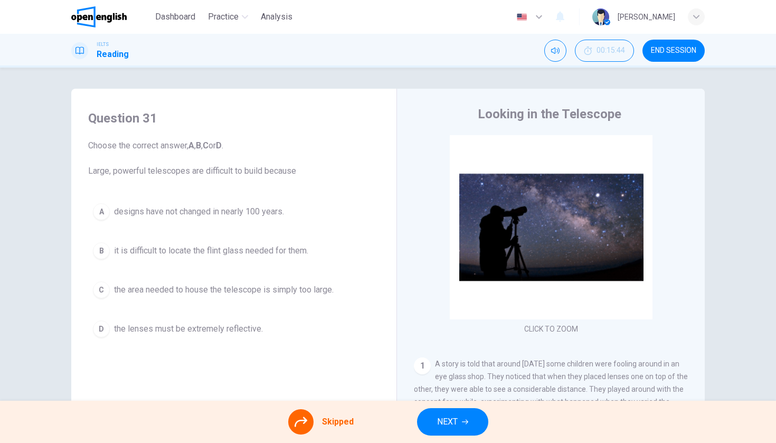
click at [430, 423] on button "NEXT" at bounding box center [452, 421] width 71 height 27
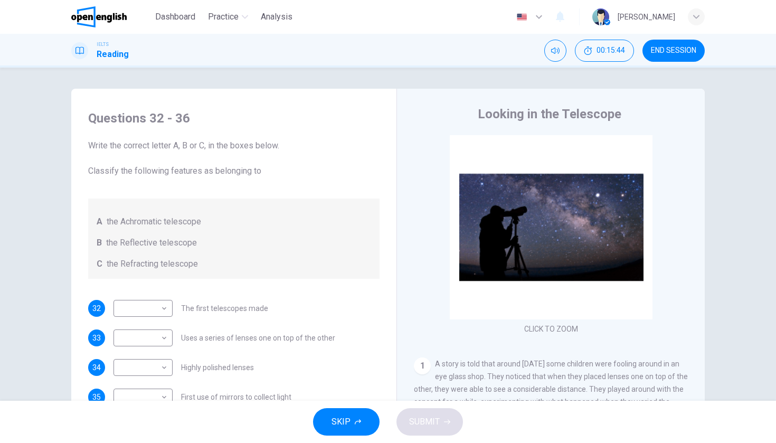
click at [353, 421] on button "SKIP" at bounding box center [346, 421] width 67 height 27
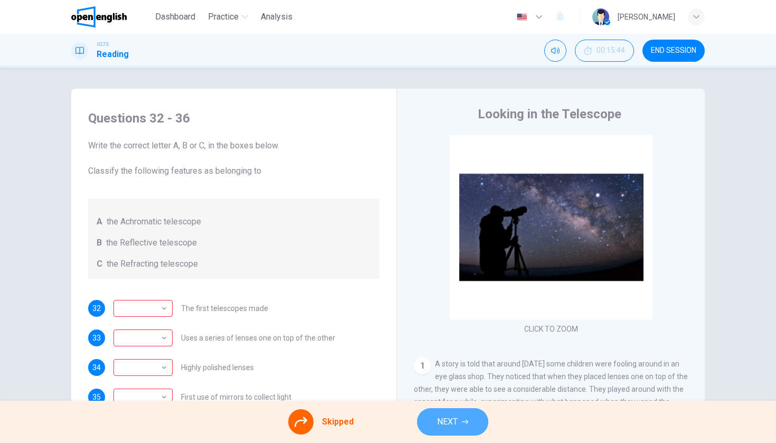
click at [421, 418] on button "NEXT" at bounding box center [452, 421] width 71 height 27
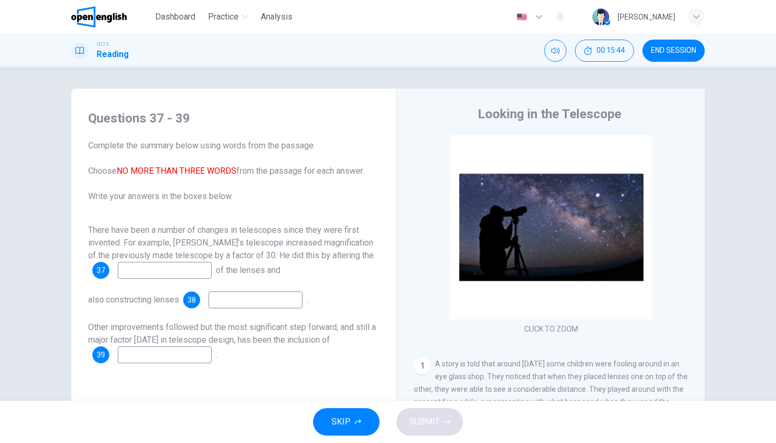
click at [365, 427] on button "SKIP" at bounding box center [346, 421] width 67 height 27
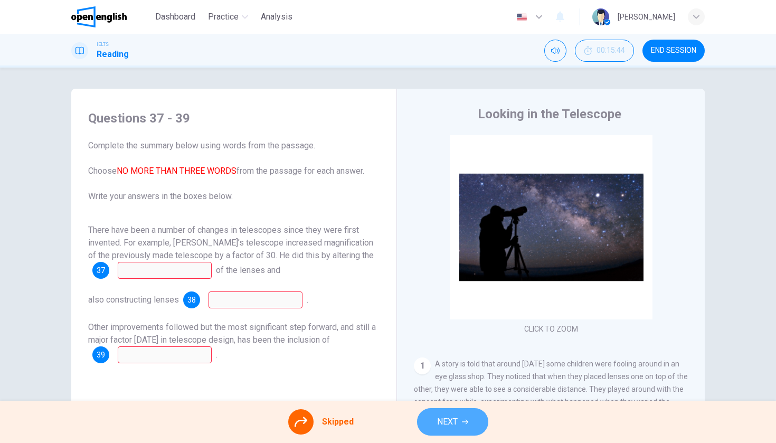
click at [439, 423] on span "NEXT" at bounding box center [447, 421] width 21 height 15
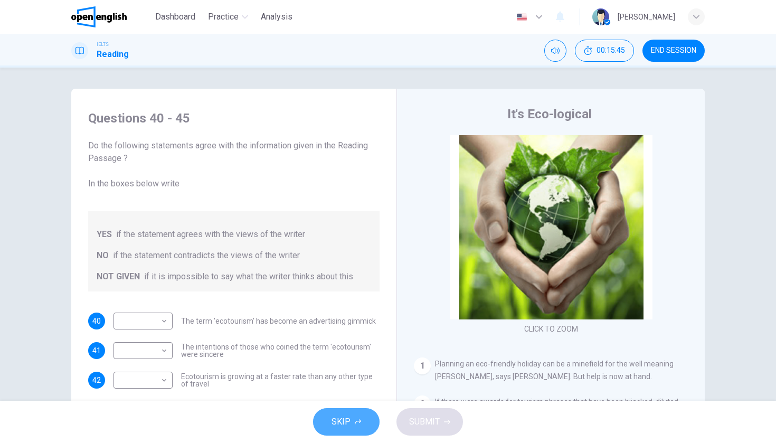
click at [357, 416] on button "SKIP" at bounding box center [346, 421] width 67 height 27
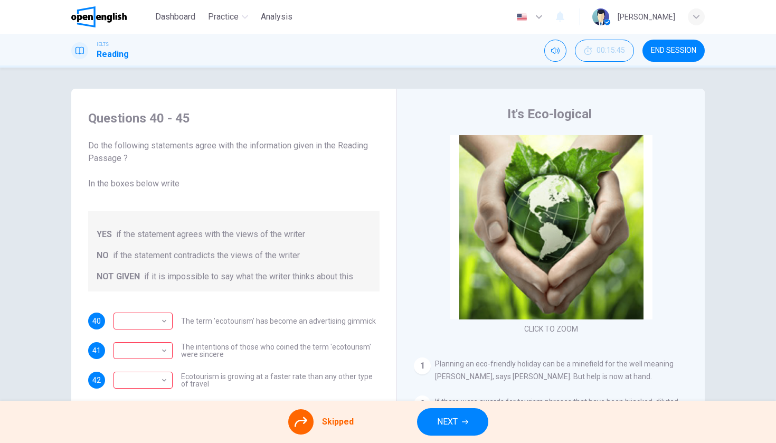
click at [430, 425] on button "NEXT" at bounding box center [452, 421] width 71 height 27
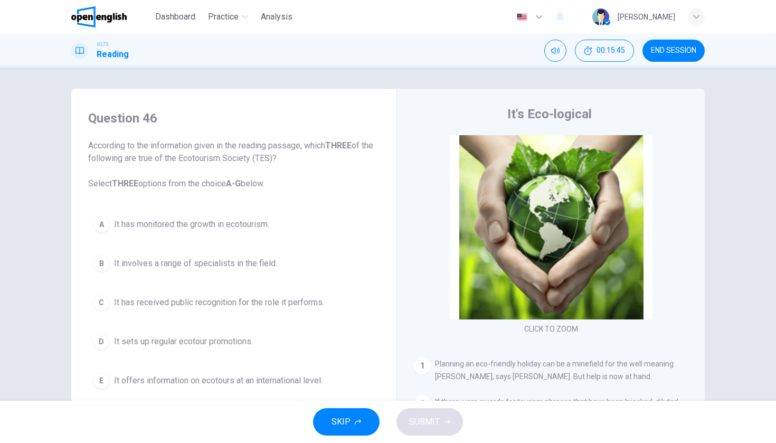
click at [357, 423] on icon "button" at bounding box center [358, 422] width 6 height 6
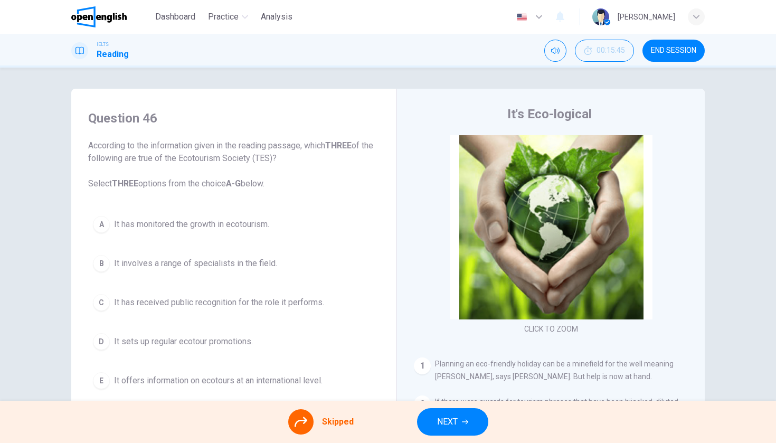
click at [425, 425] on button "NEXT" at bounding box center [452, 421] width 71 height 27
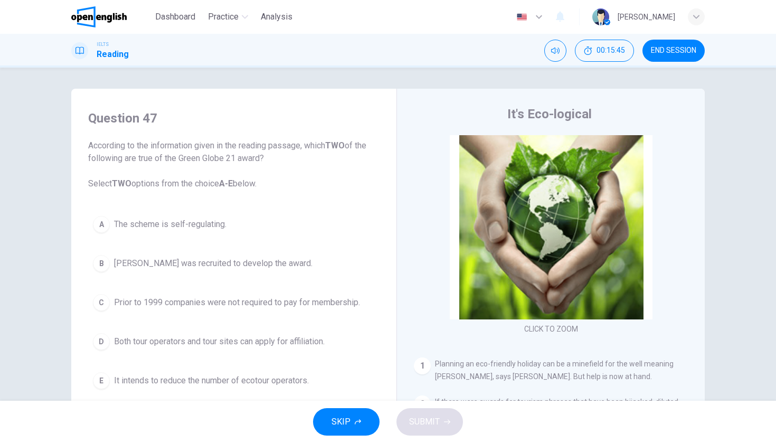
click at [356, 427] on button "SKIP" at bounding box center [346, 421] width 67 height 27
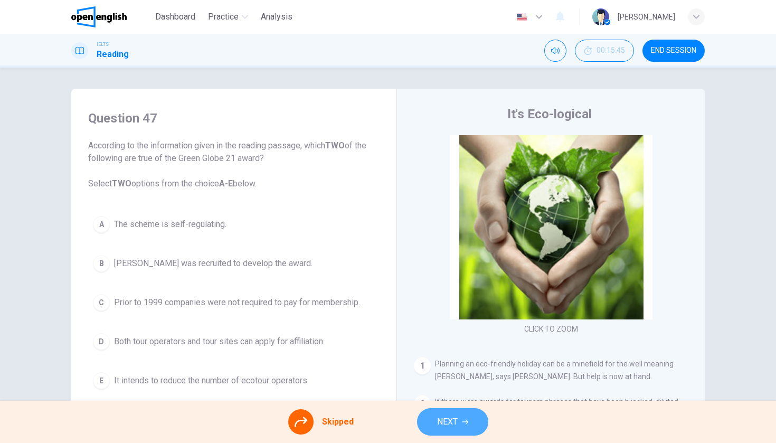
click at [428, 423] on button "NEXT" at bounding box center [452, 421] width 71 height 27
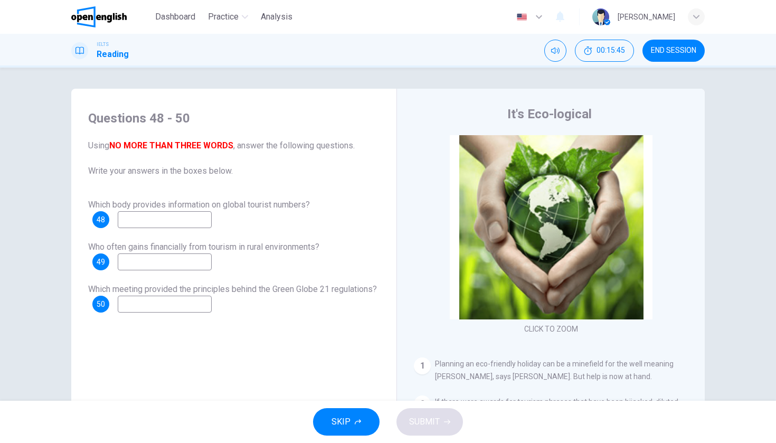
click at [362, 419] on button "SKIP" at bounding box center [346, 421] width 67 height 27
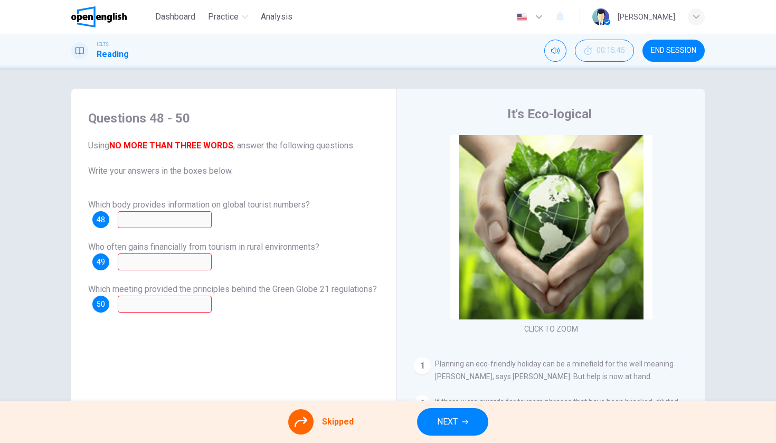
click at [437, 418] on span "NEXT" at bounding box center [447, 421] width 21 height 15
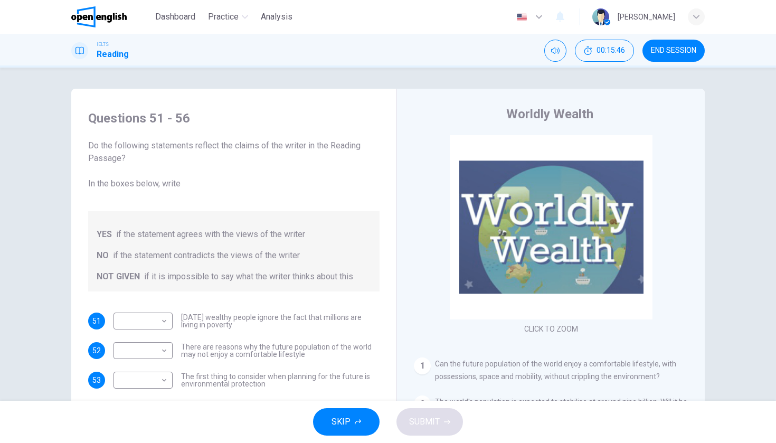
click at [663, 61] on button "END SESSION" at bounding box center [674, 51] width 62 height 22
